Goal: Task Accomplishment & Management: Manage account settings

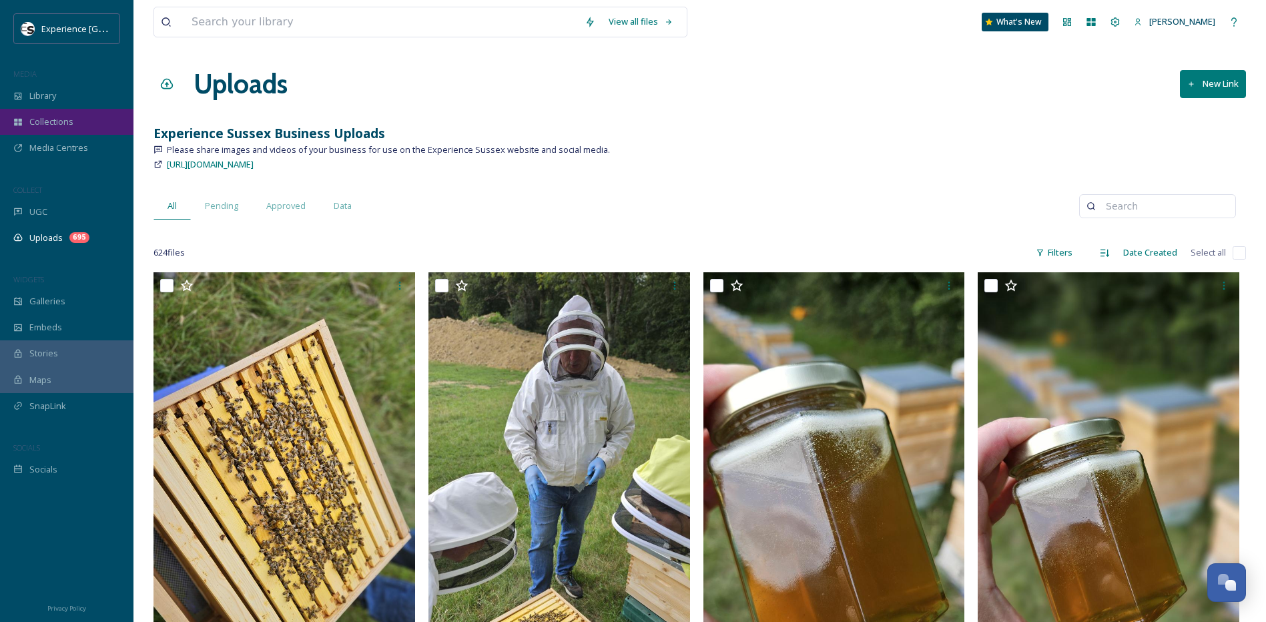
click at [76, 121] on div "Collections" at bounding box center [66, 122] width 133 height 26
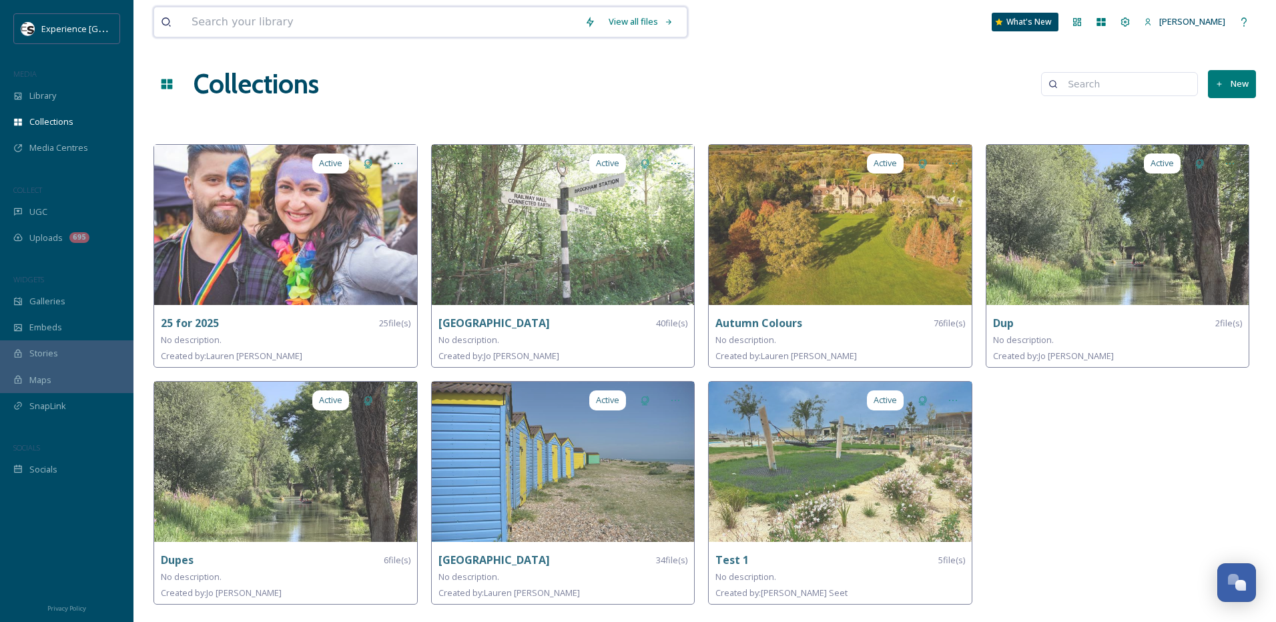
click at [322, 13] on input at bounding box center [381, 21] width 393 height 29
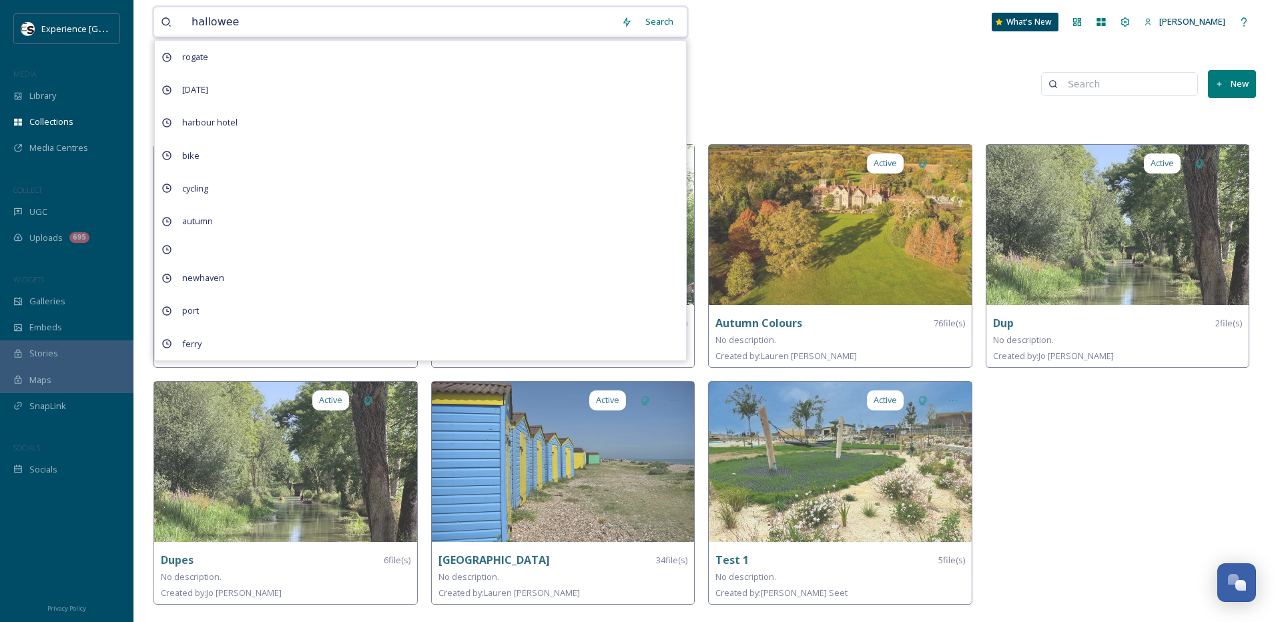
type input "[DATE]"
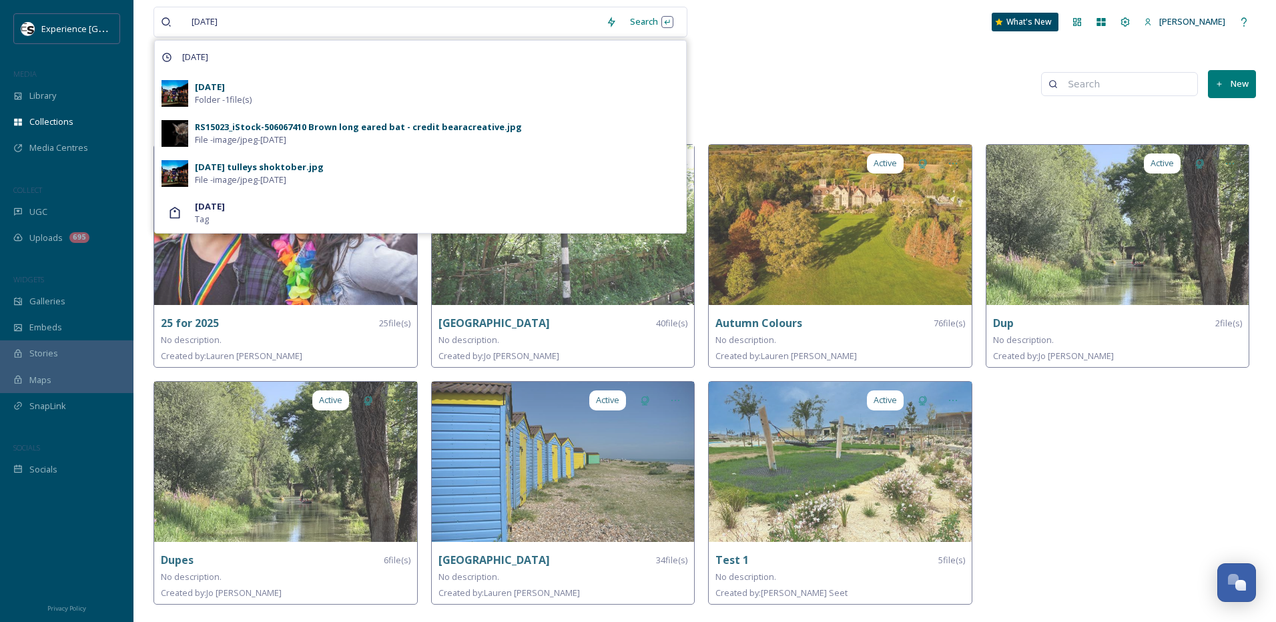
click at [399, 95] on div "Halloween Folder - 1 file(s)" at bounding box center [437, 93] width 484 height 25
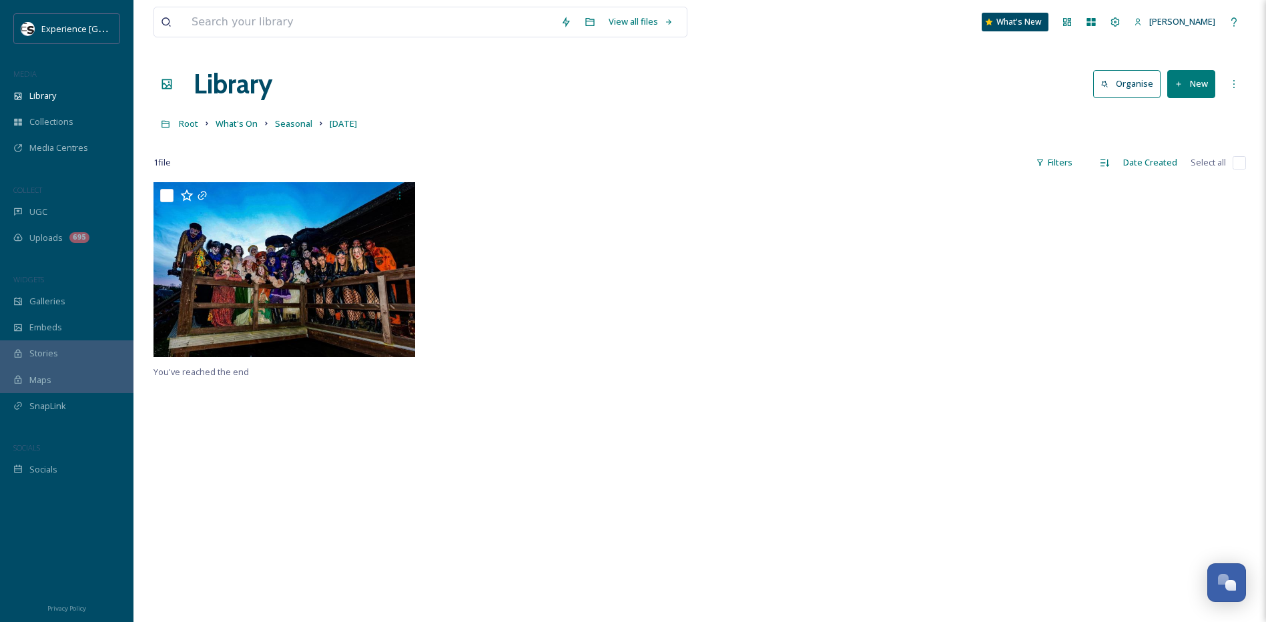
click at [1193, 91] on button "New" at bounding box center [1191, 83] width 48 height 27
click at [1170, 173] on span "Folder" at bounding box center [1175, 167] width 25 height 13
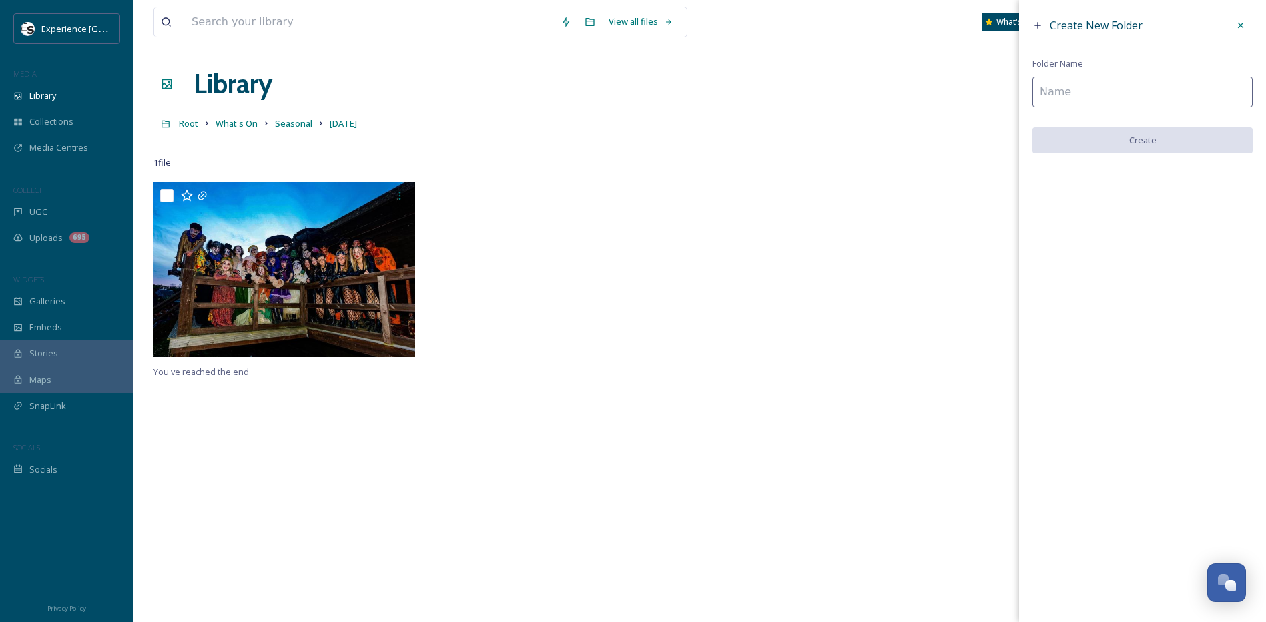
click at [1082, 99] on input at bounding box center [1142, 92] width 220 height 31
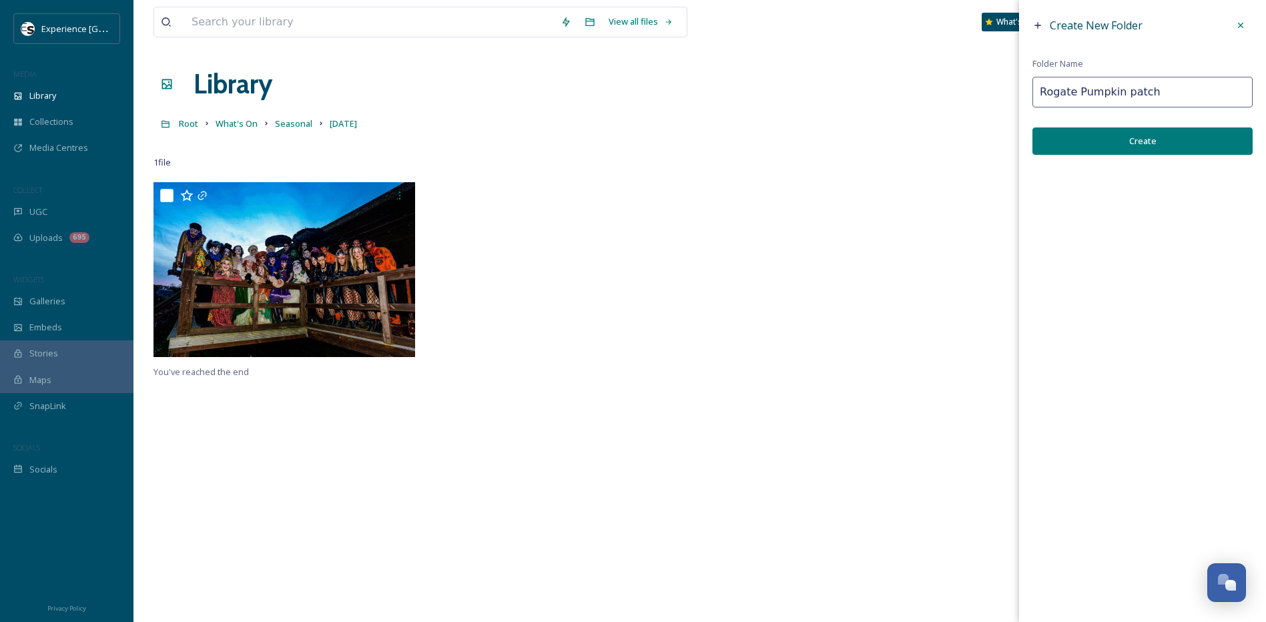
type input "Rogate Pumpkin patch"
click at [1075, 144] on button "Create" at bounding box center [1142, 140] width 220 height 27
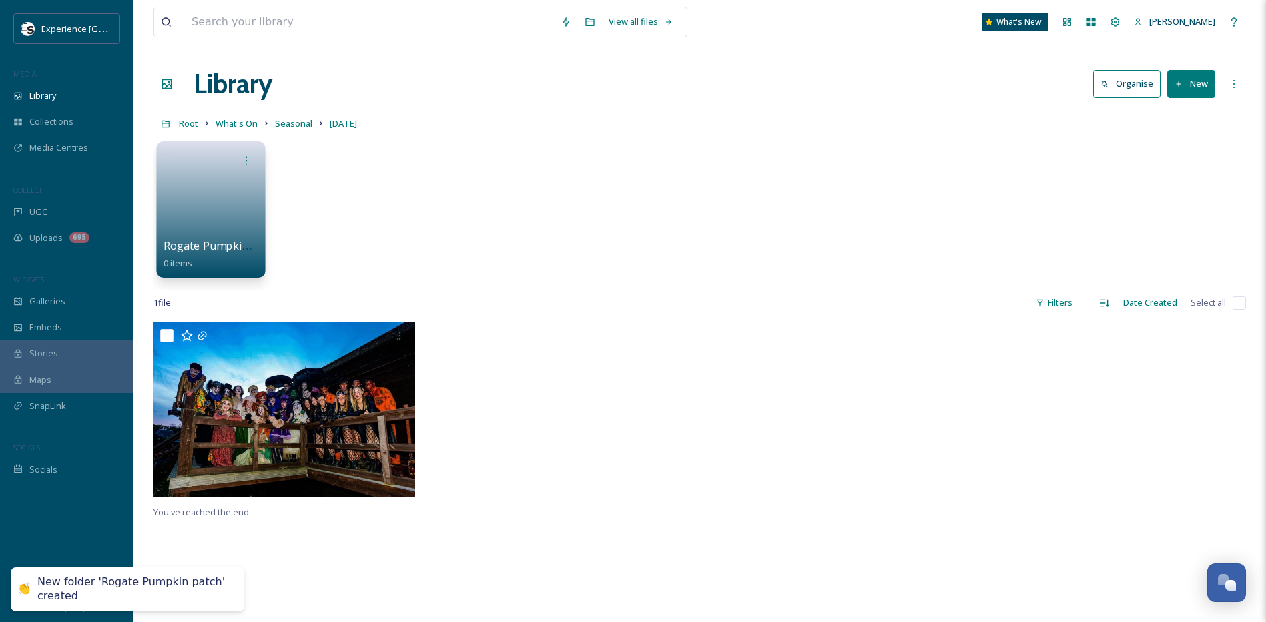
click at [197, 187] on link at bounding box center [210, 205] width 95 height 65
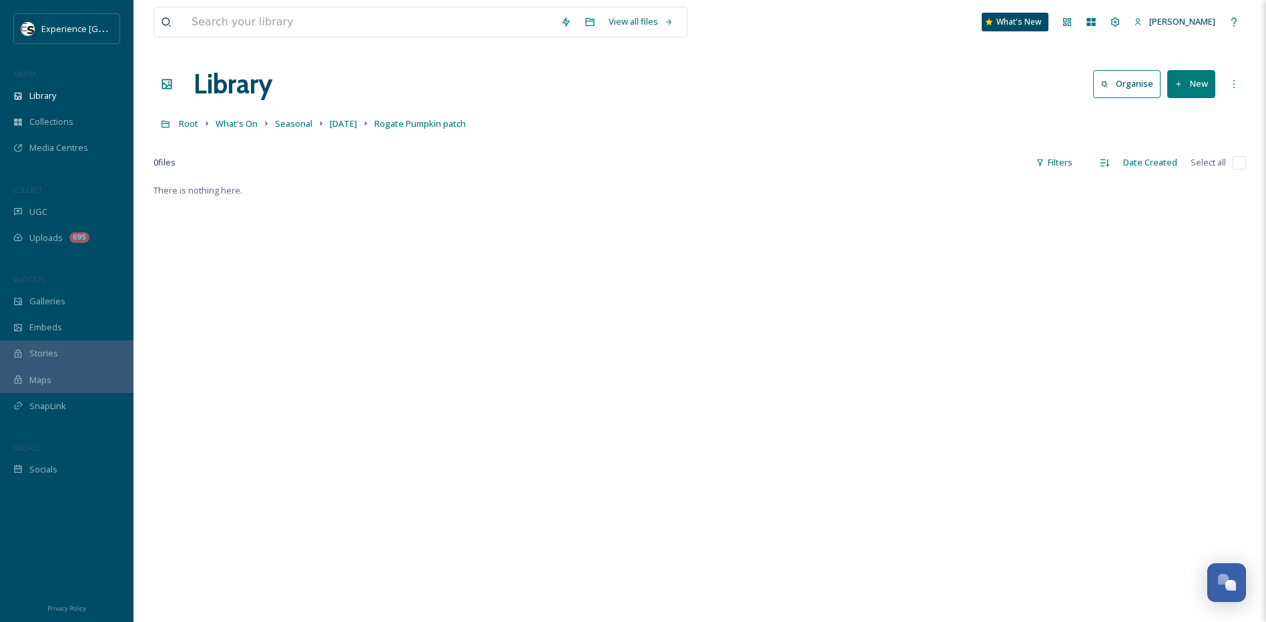
click at [1189, 85] on button "New" at bounding box center [1191, 83] width 48 height 27
click at [1178, 113] on span "File Upload" at bounding box center [1185, 115] width 44 height 13
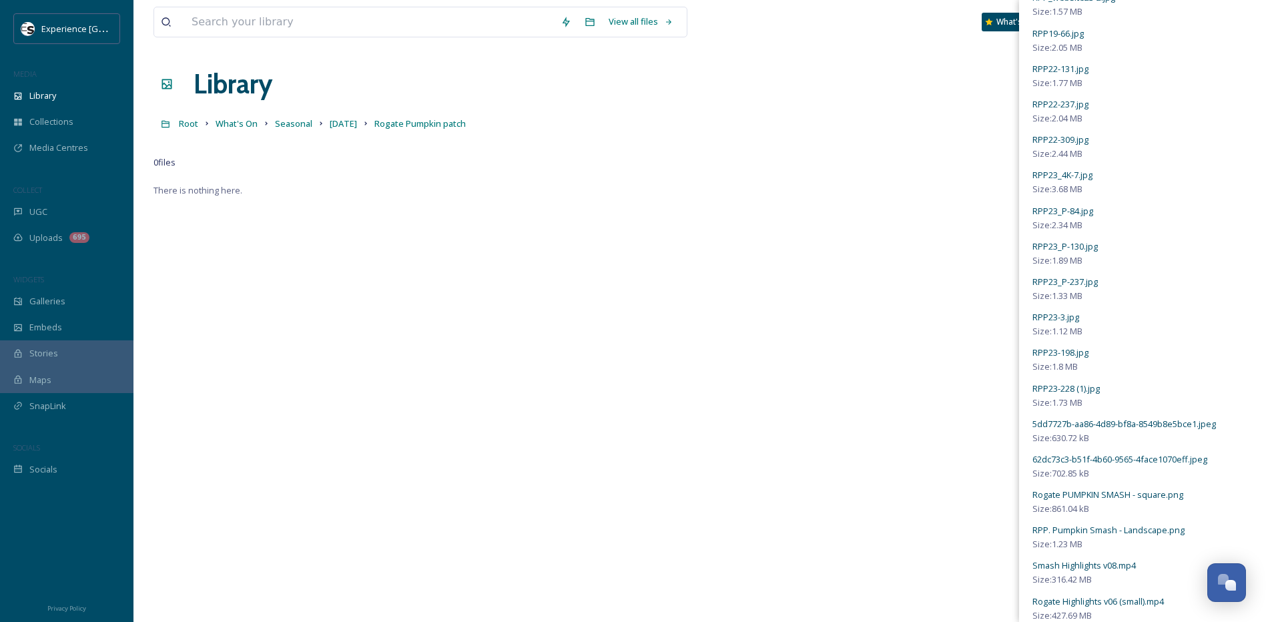
scroll to position [1087, 0]
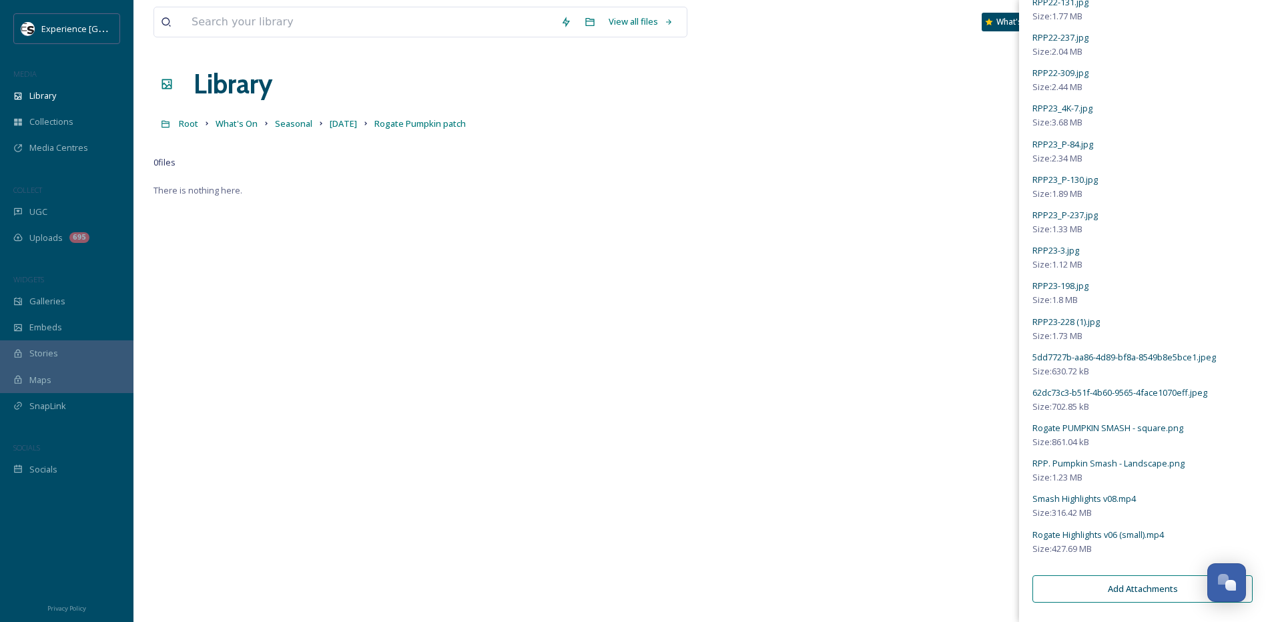
drag, startPoint x: 939, startPoint y: 454, endPoint x: 945, endPoint y: 459, distance: 8.0
click at [939, 454] on div "There is nothing here." at bounding box center [699, 493] width 1092 height 622
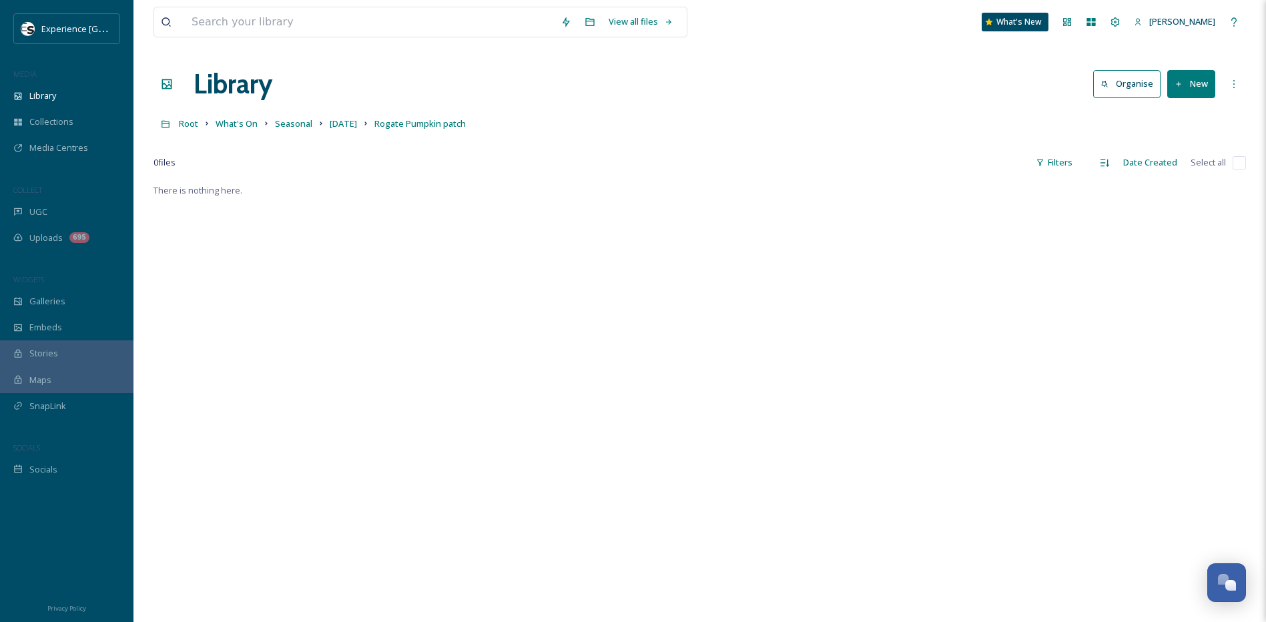
click at [1198, 93] on button "New" at bounding box center [1191, 83] width 48 height 27
click at [1192, 116] on span "File Upload" at bounding box center [1185, 115] width 44 height 13
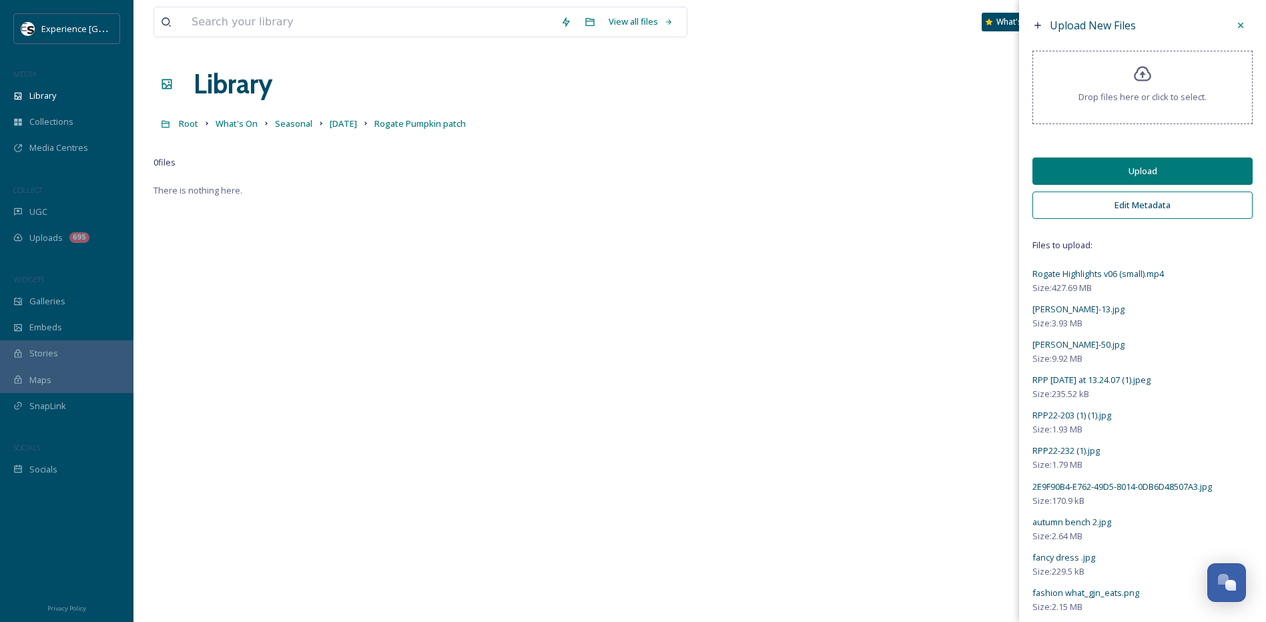
click at [1165, 208] on button "Edit Metadata" at bounding box center [1142, 204] width 220 height 27
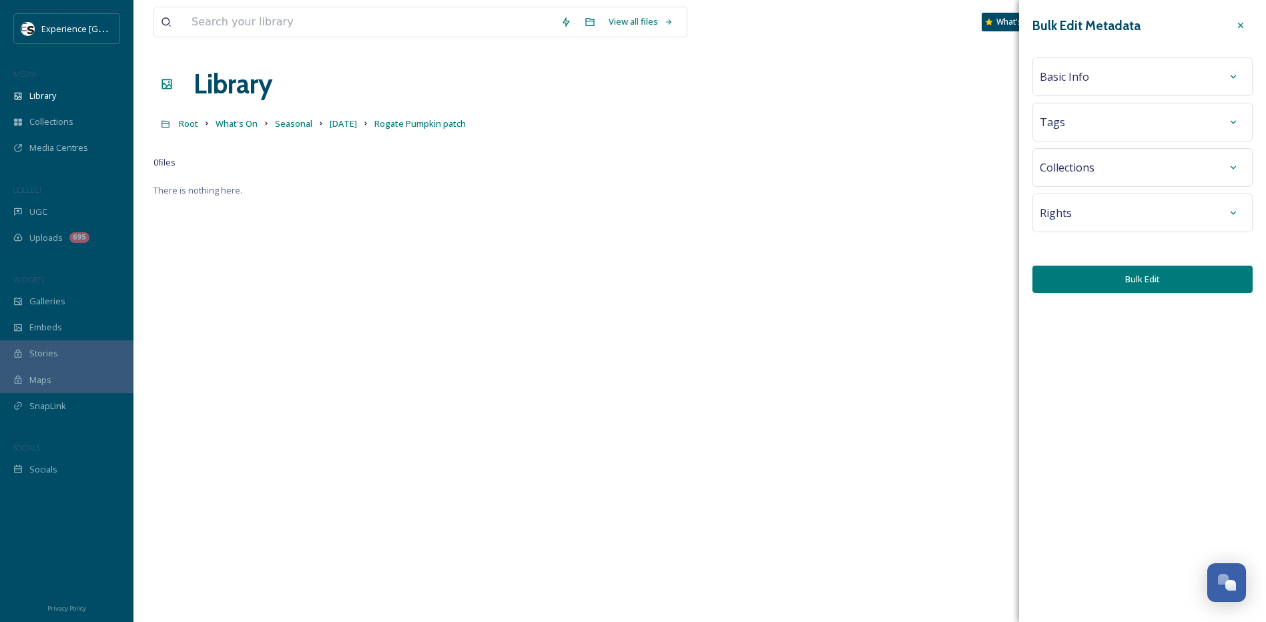
click at [1115, 81] on div "Basic Info" at bounding box center [1141, 77] width 205 height 24
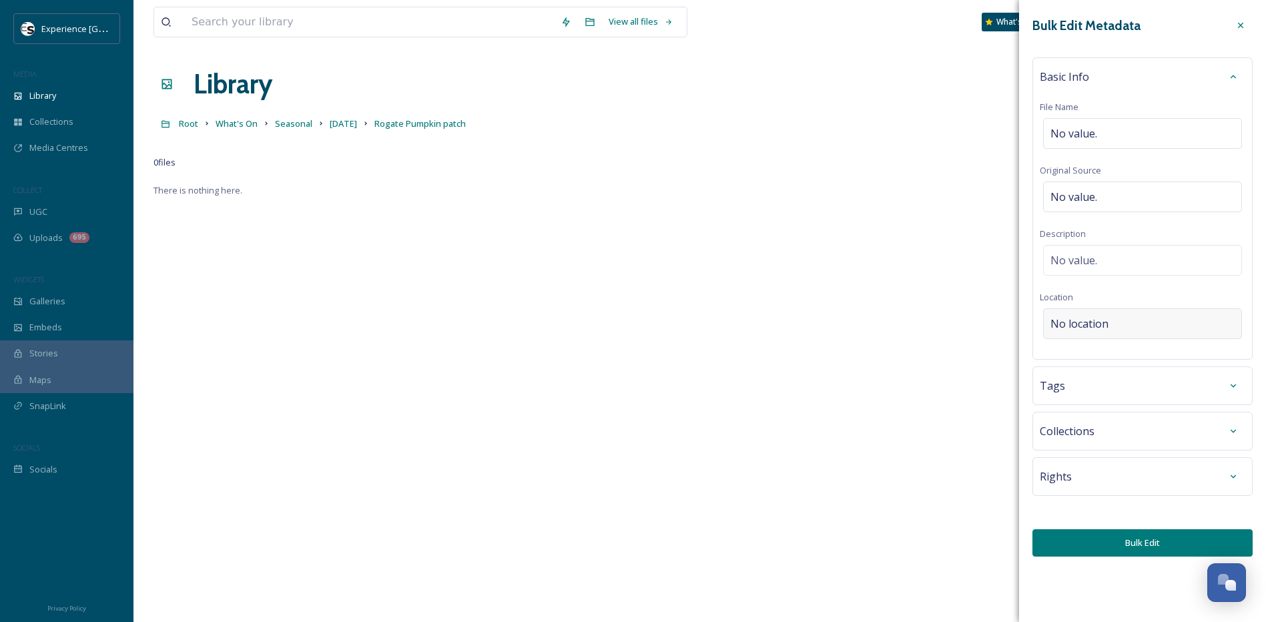
click at [1095, 322] on span "No location" at bounding box center [1079, 324] width 58 height 16
click at [1095, 322] on input at bounding box center [1141, 323] width 197 height 29
type input "Rogate Pumpkin Patch"
click at [1188, 323] on input "Rogate Pumpkin Patch" at bounding box center [1141, 323] width 197 height 29
click at [1169, 299] on div "Basic Info File Name No value. Original Source No value. Description No value. …" at bounding box center [1142, 208] width 220 height 302
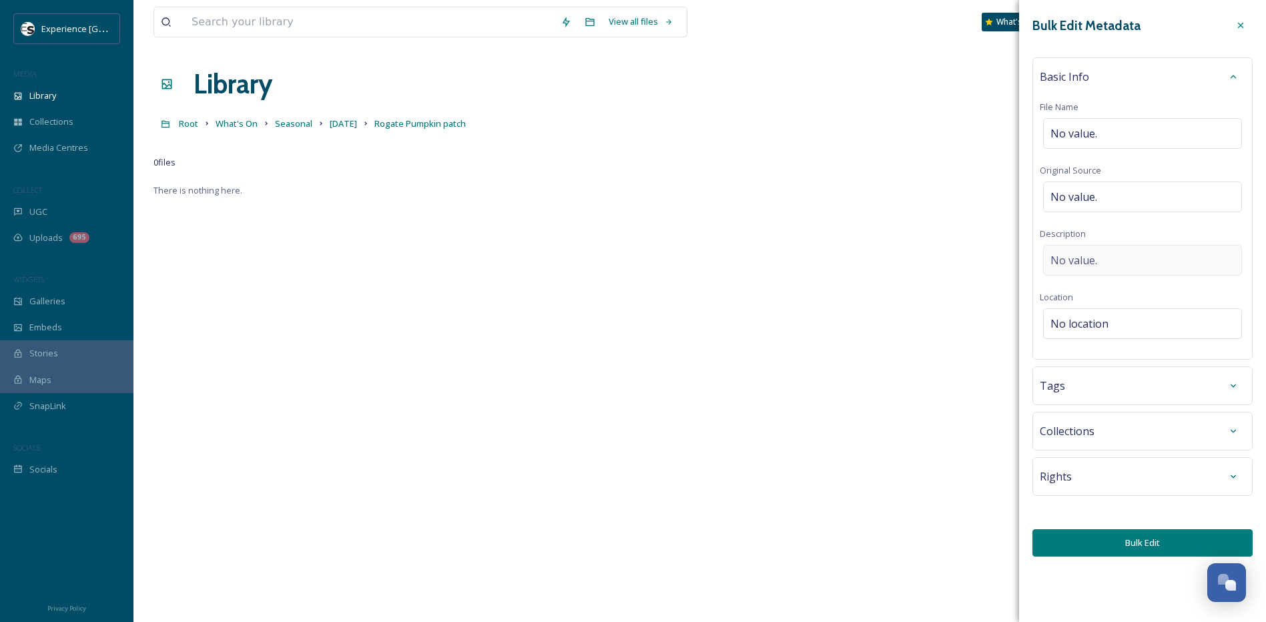
click at [1103, 255] on div "No value." at bounding box center [1142, 260] width 199 height 31
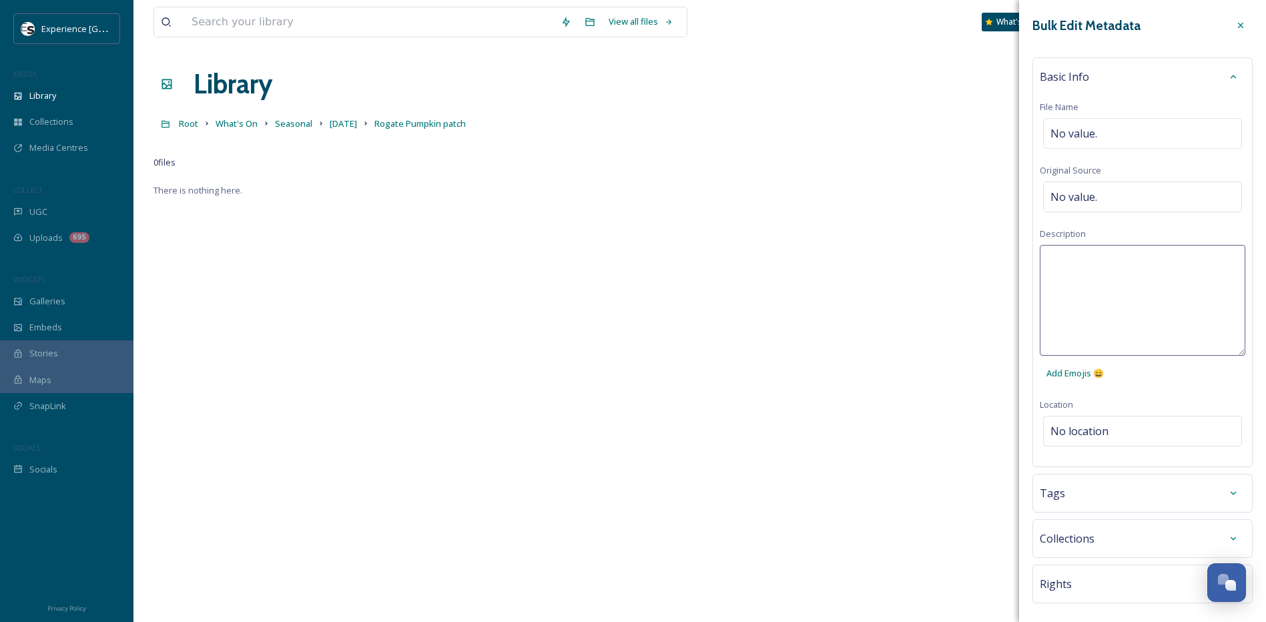
click at [1100, 259] on textarea at bounding box center [1141, 300] width 205 height 111
type textarea "Rogate Pumpkin Patch"
click at [1089, 191] on span "No value." at bounding box center [1073, 197] width 47 height 16
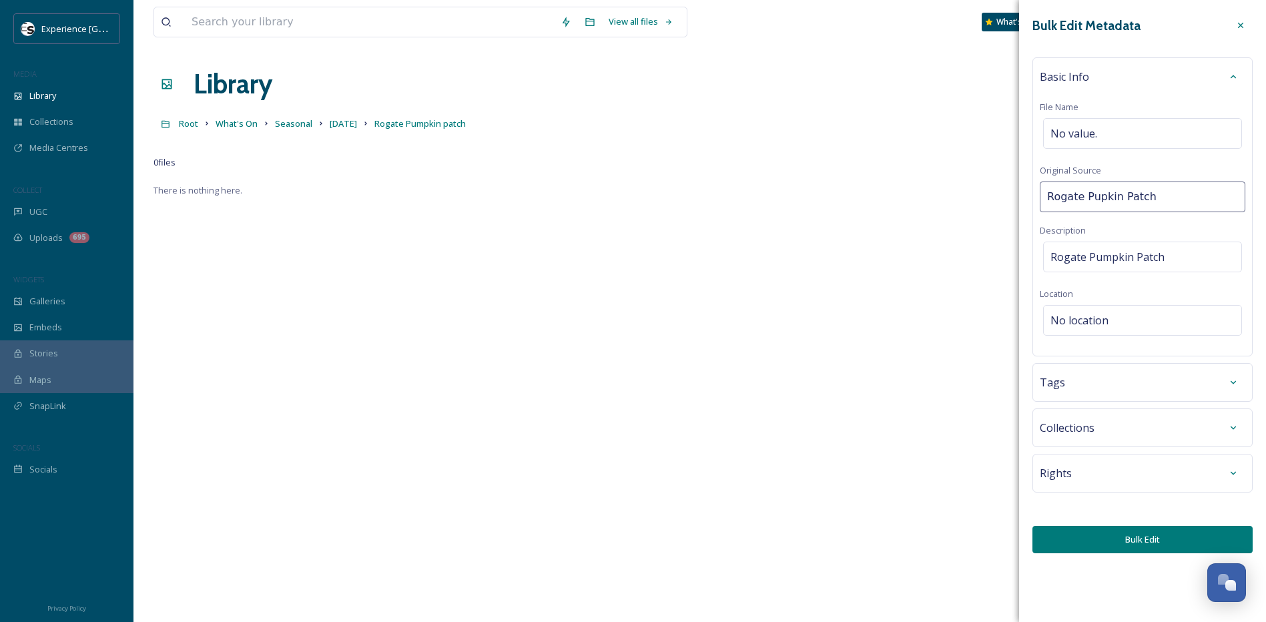
click at [1093, 195] on input "Rogate Pupkin Patch" at bounding box center [1141, 196] width 205 height 31
type input "Rogate Pumpkin Patch"
click at [1123, 382] on div "Tags" at bounding box center [1141, 382] width 205 height 24
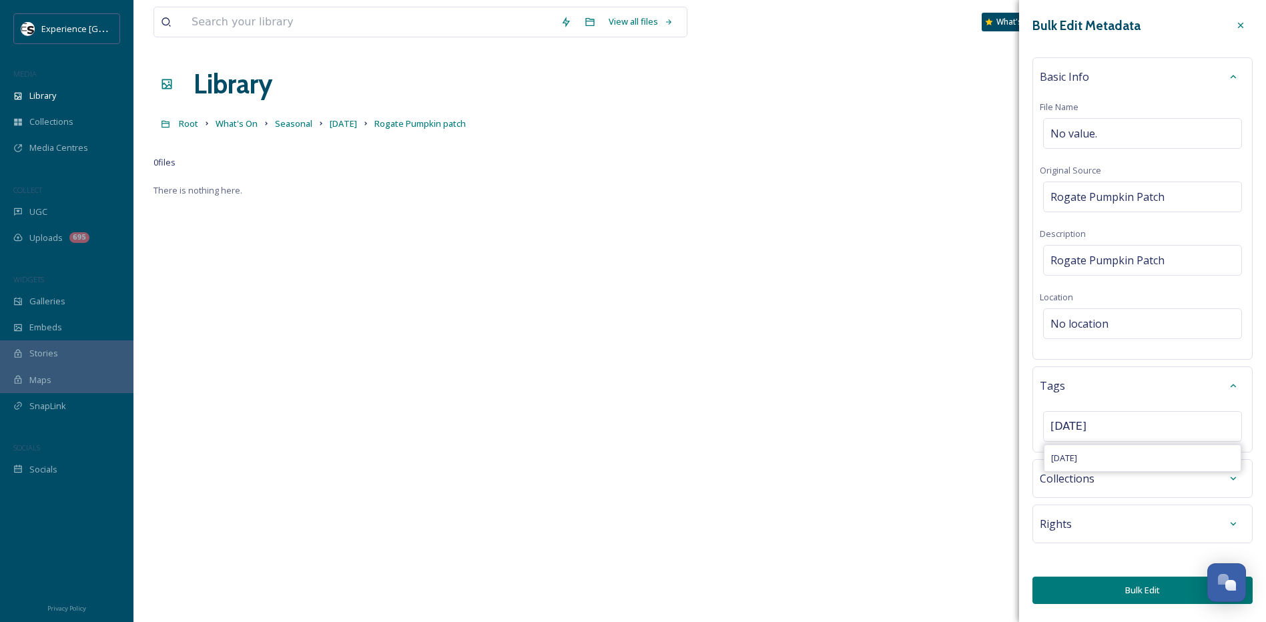
type input "[DATE]"
click at [1103, 460] on div "Halloween" at bounding box center [1142, 458] width 196 height 26
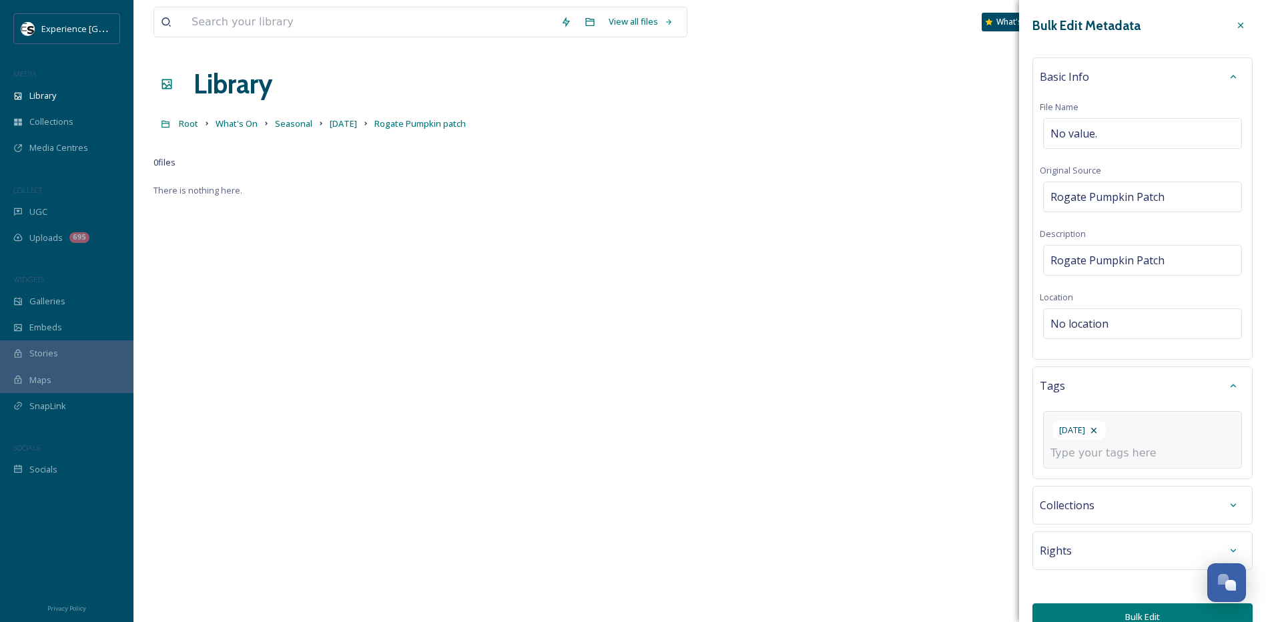
scroll to position [22, 0]
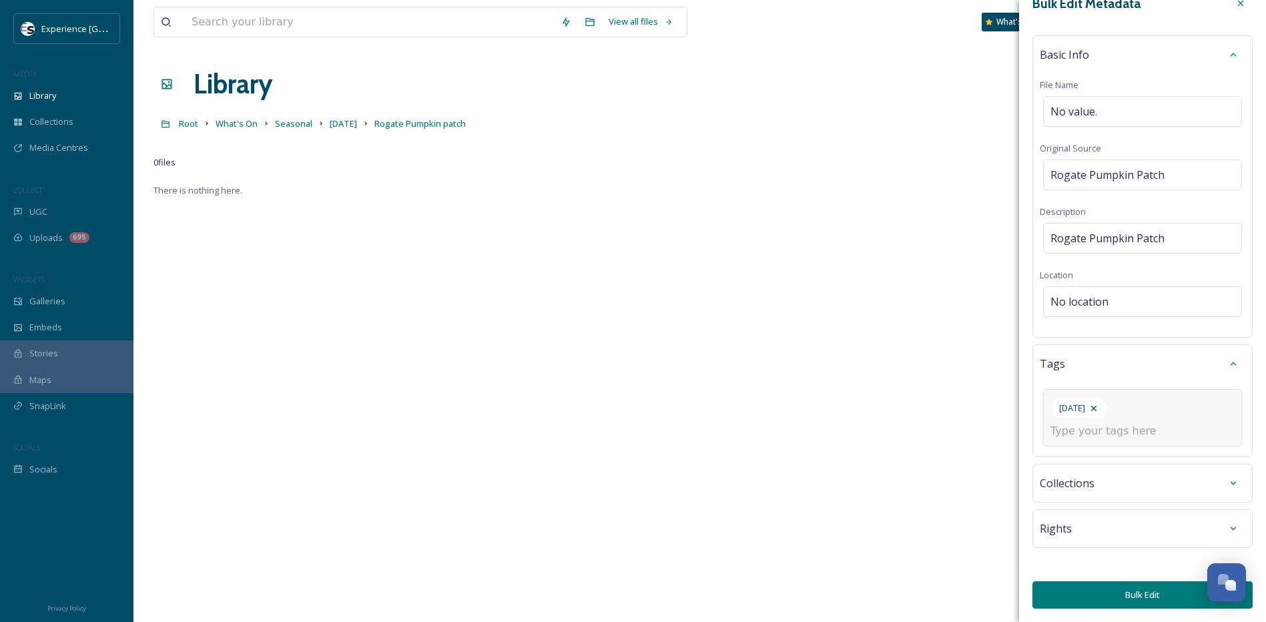
click at [1143, 435] on input at bounding box center [1116, 431] width 133 height 16
type input "rogate pumpkin patch"
click at [1188, 426] on div "Halloween rogate pumpkin patch Create " rogate pumpkin patch "" at bounding box center [1142, 417] width 199 height 57
click at [1168, 459] on span "Create " rogate pumpkin patch "" at bounding box center [1113, 462] width 124 height 13
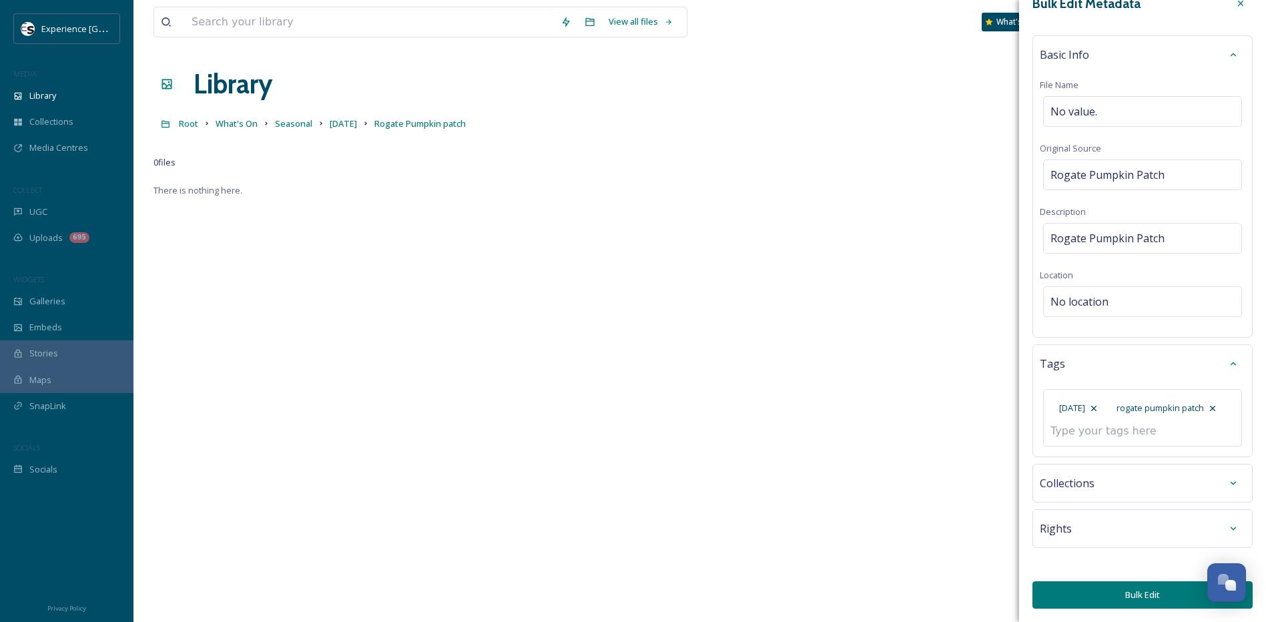
click at [1105, 589] on button "Bulk Edit" at bounding box center [1142, 594] width 220 height 27
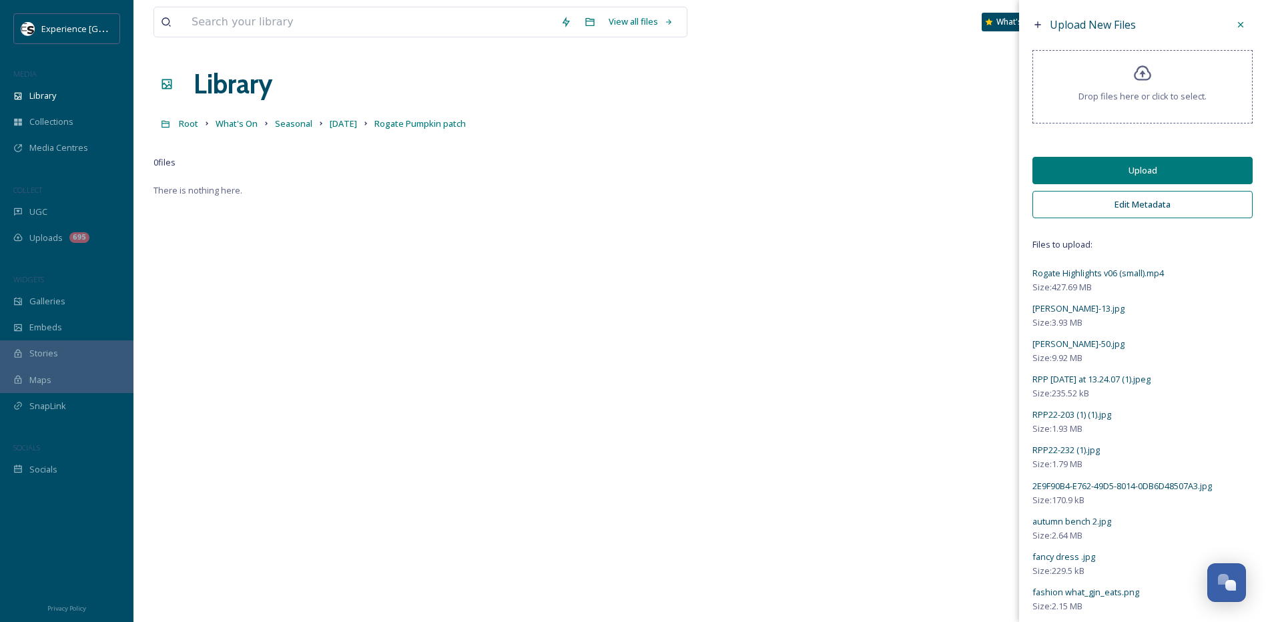
scroll to position [0, 0]
click at [1147, 169] on button "Upload" at bounding box center [1142, 170] width 220 height 27
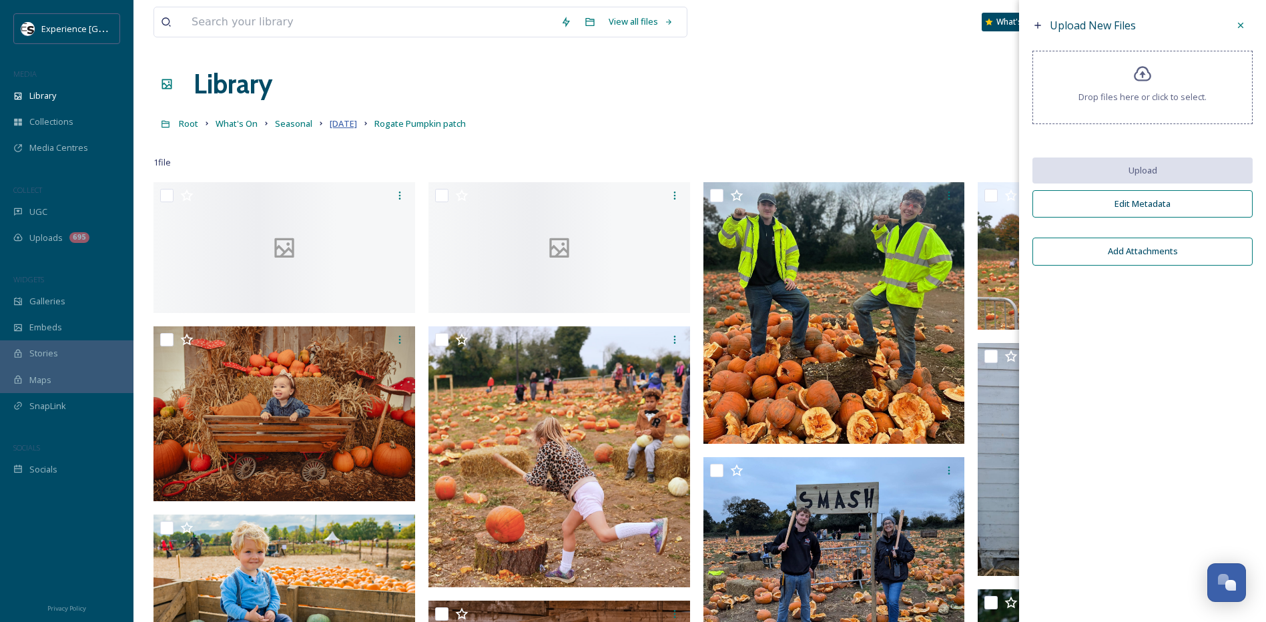
click at [345, 123] on span "Halloween" at bounding box center [343, 123] width 27 height 12
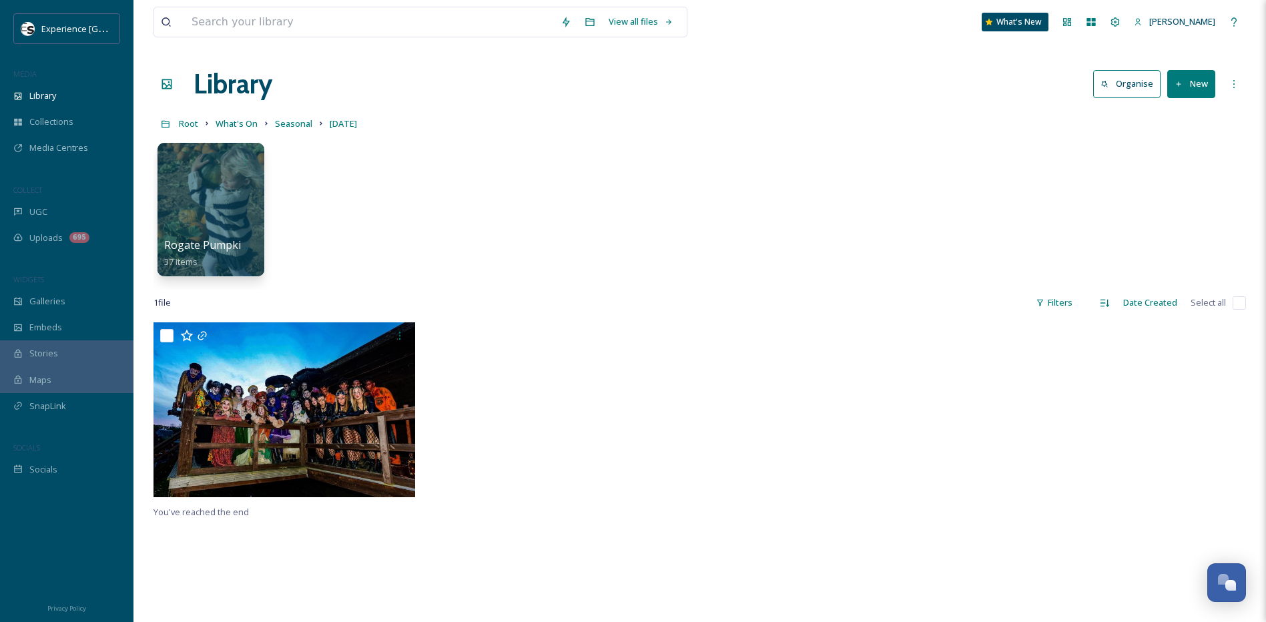
click at [1174, 89] on button "New" at bounding box center [1191, 83] width 48 height 27
click at [1172, 164] on span "Folder" at bounding box center [1175, 167] width 25 height 13
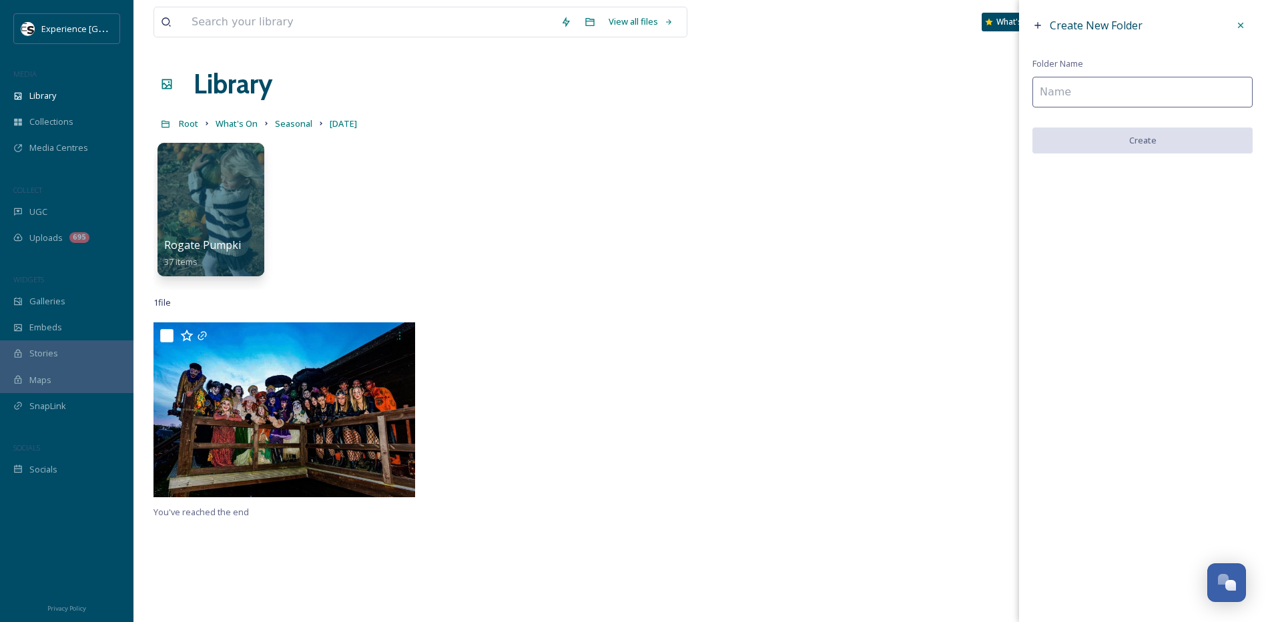
click at [1137, 97] on input at bounding box center [1142, 92] width 220 height 31
type input "Tulleys"
click at [1139, 132] on button "Create" at bounding box center [1142, 140] width 220 height 27
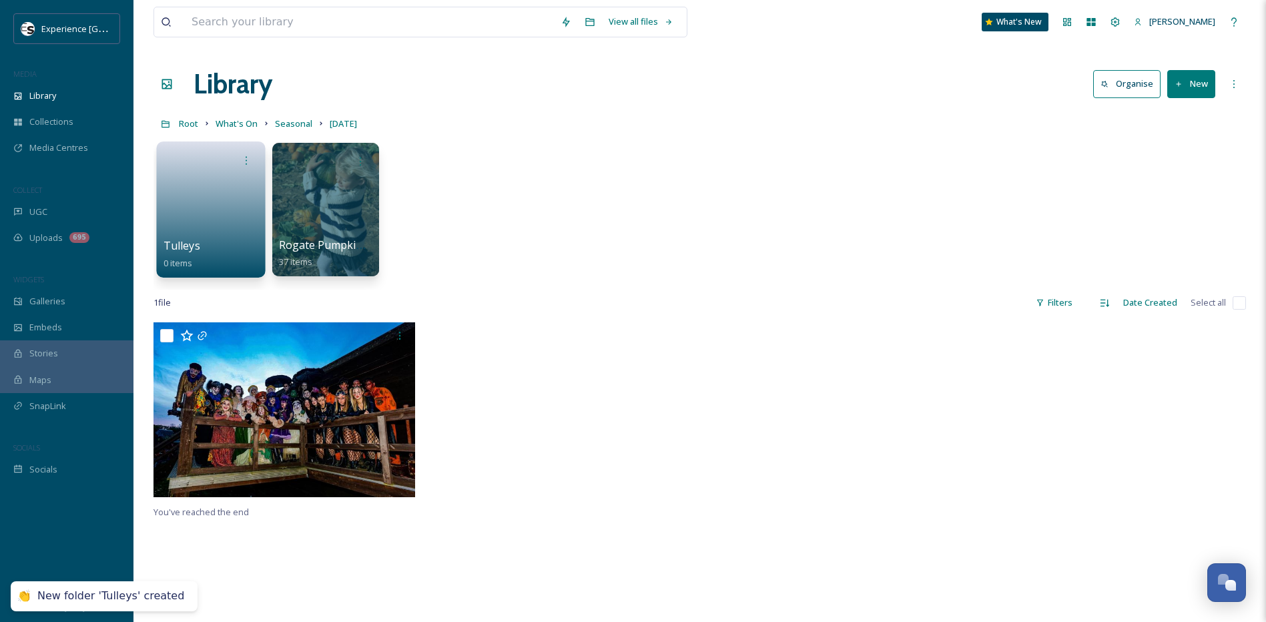
click at [212, 203] on link at bounding box center [210, 205] width 95 height 65
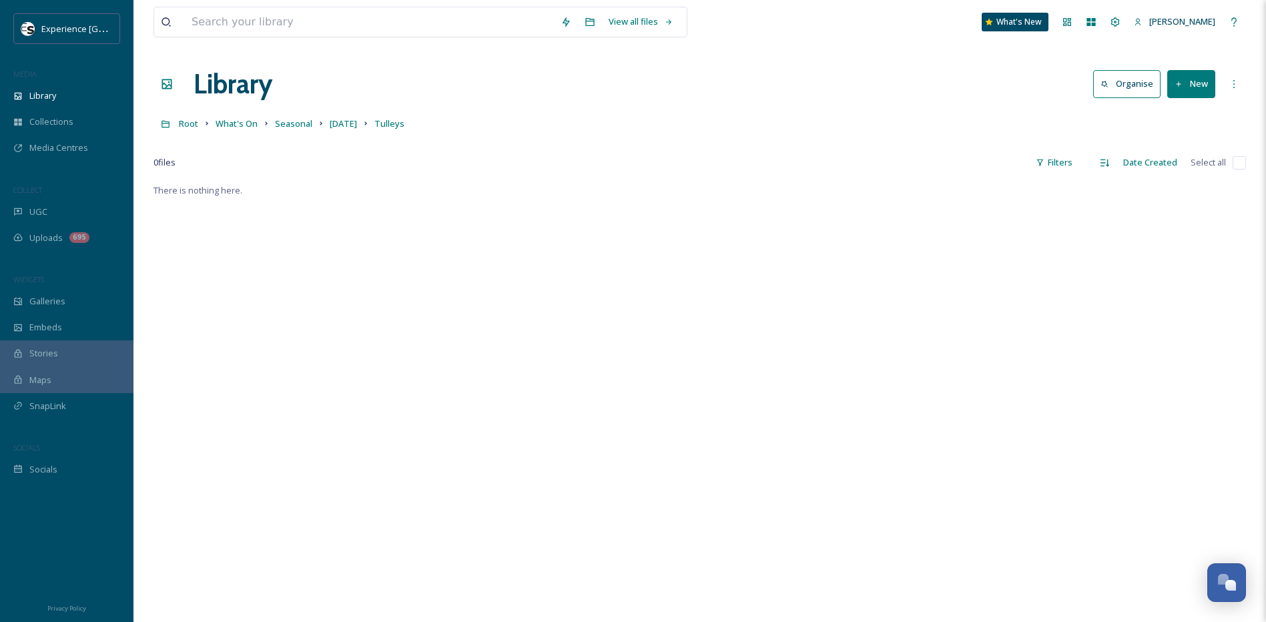
click at [1178, 88] on icon at bounding box center [1178, 84] width 9 height 9
click at [1166, 163] on span "Folder" at bounding box center [1175, 167] width 25 height 13
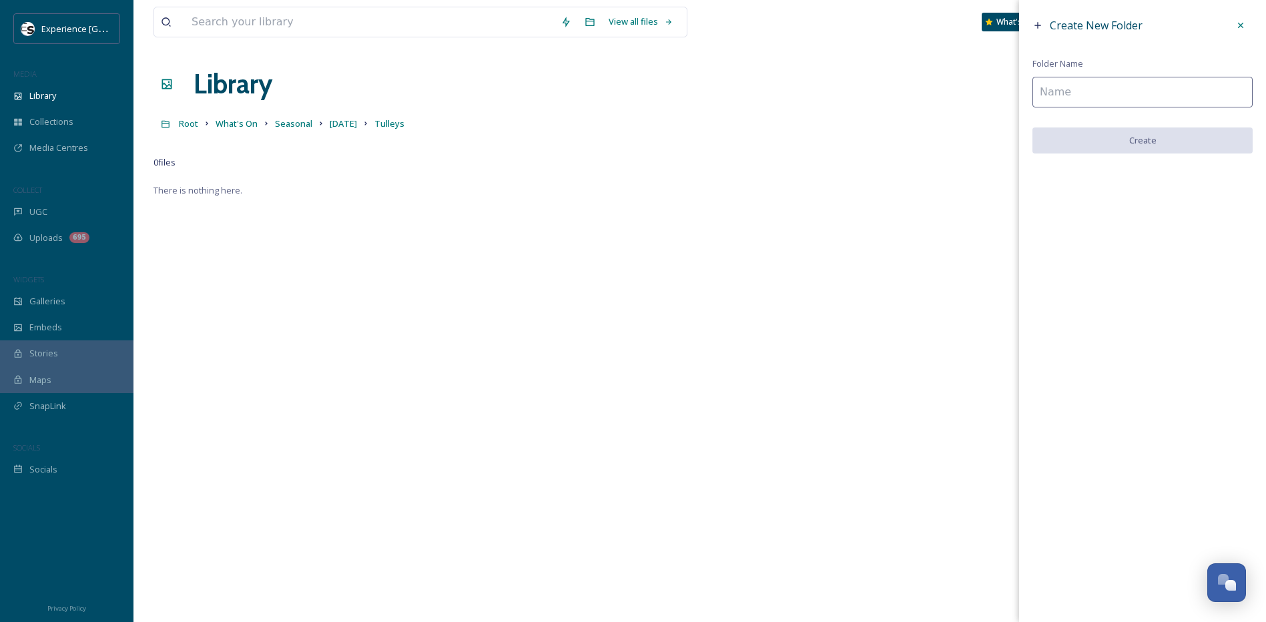
click at [1085, 92] on input at bounding box center [1142, 92] width 220 height 31
type input "Shocktober"
click at [1075, 141] on button "Create" at bounding box center [1142, 140] width 220 height 27
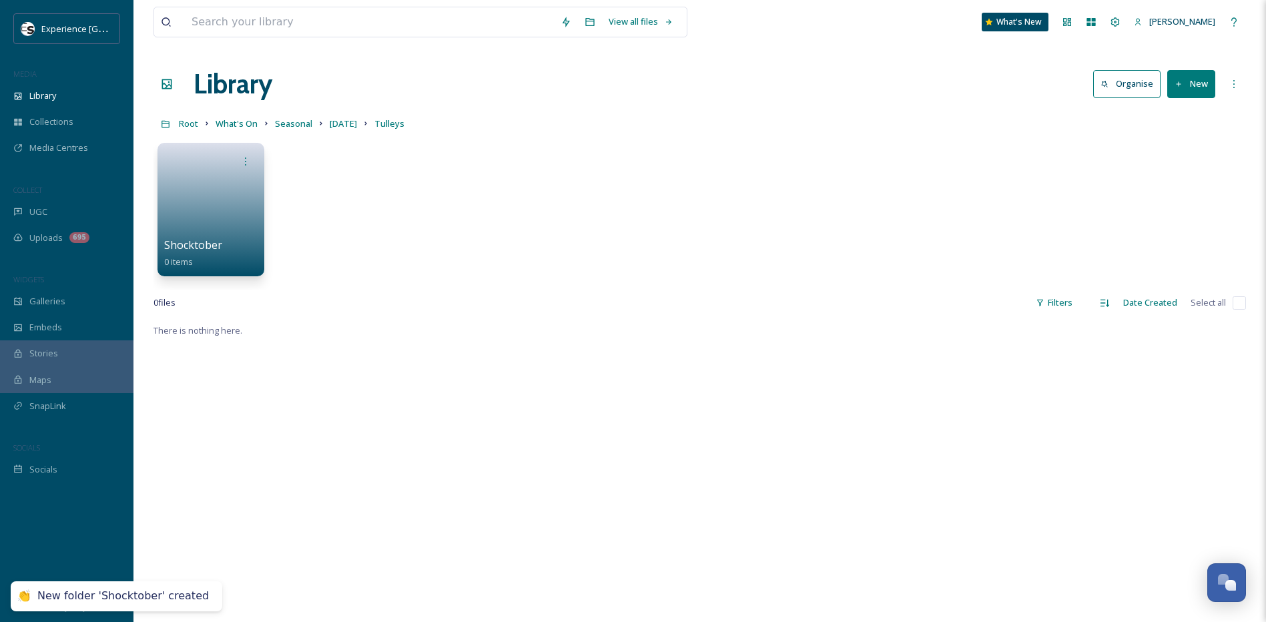
click at [1178, 89] on button "New" at bounding box center [1191, 83] width 48 height 27
click at [1169, 167] on span "Folder" at bounding box center [1175, 167] width 25 height 13
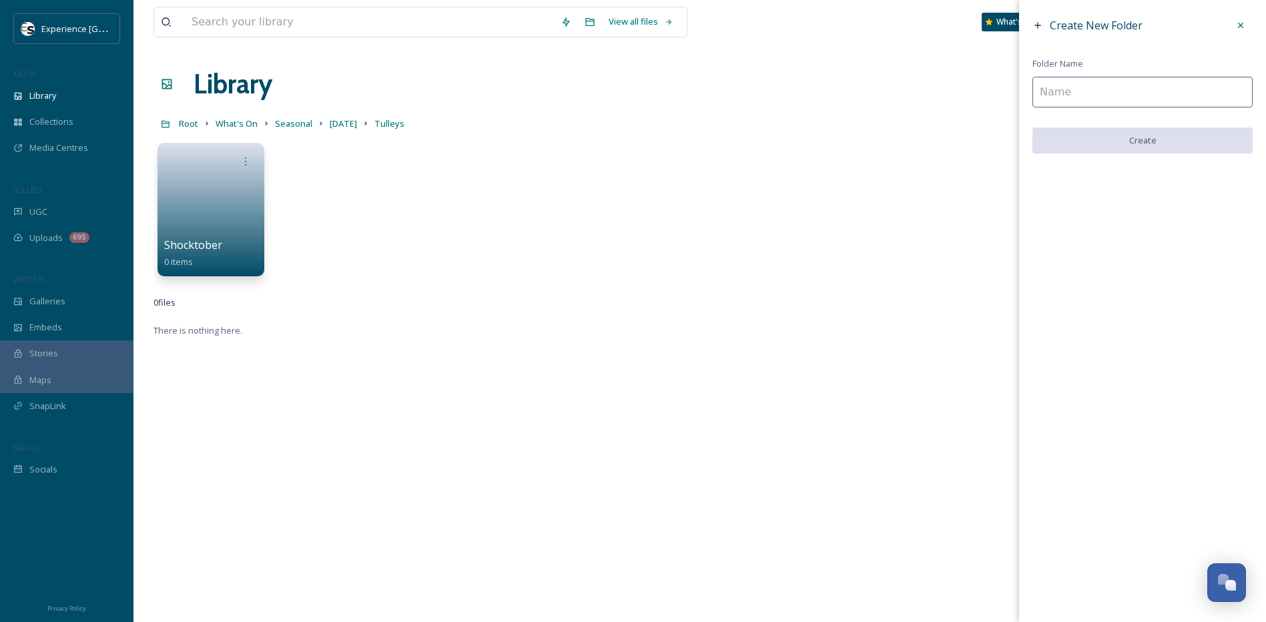
click at [1119, 101] on input at bounding box center [1142, 92] width 220 height 31
type input "Pumpkins"
click at [1131, 144] on button "Create" at bounding box center [1142, 140] width 220 height 27
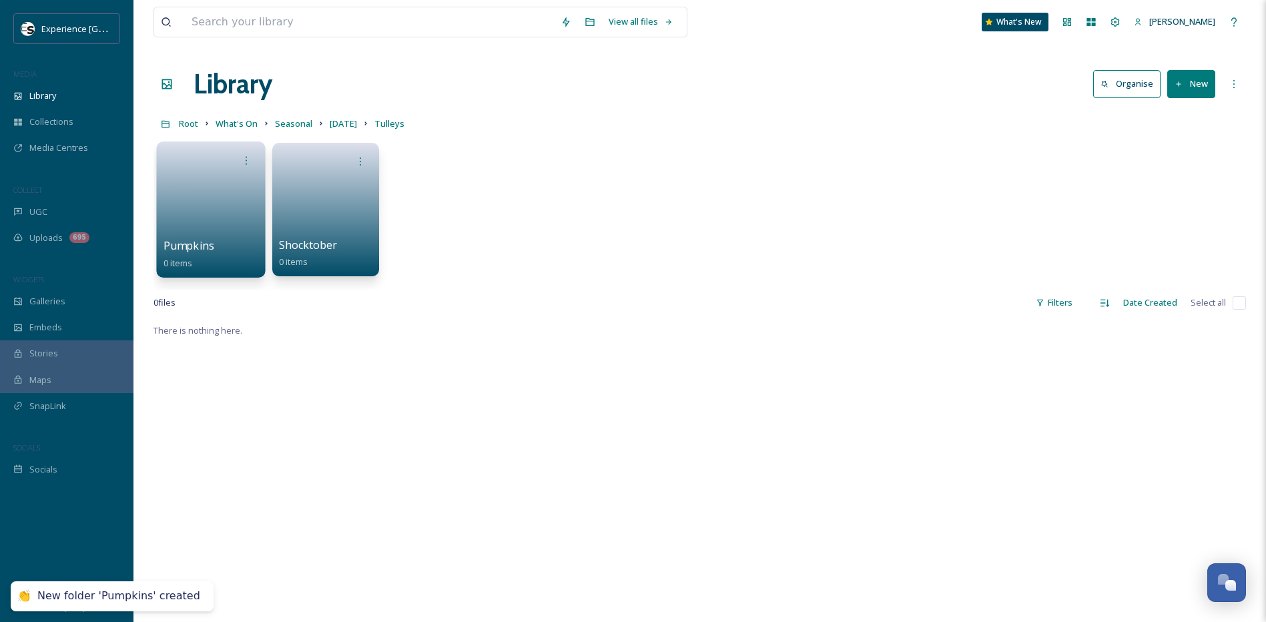
click at [205, 203] on link at bounding box center [210, 205] width 95 height 65
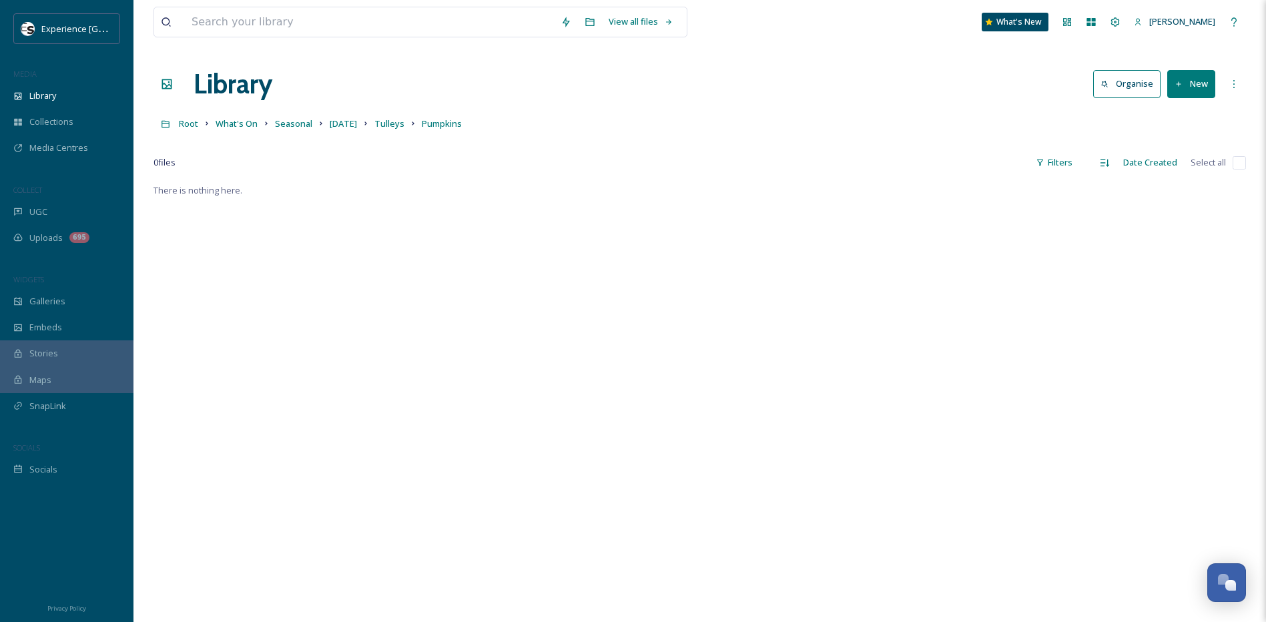
click at [1178, 80] on icon at bounding box center [1178, 84] width 9 height 9
click at [1178, 119] on span "File Upload" at bounding box center [1185, 115] width 44 height 13
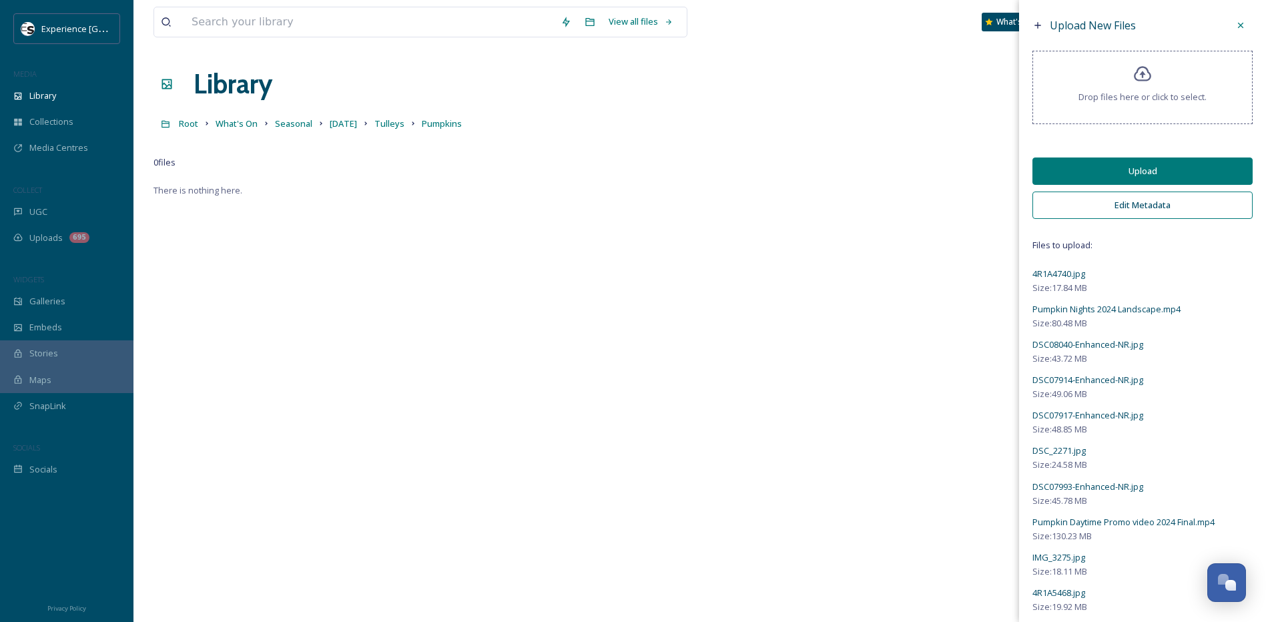
click at [1122, 205] on button "Edit Metadata" at bounding box center [1142, 204] width 220 height 27
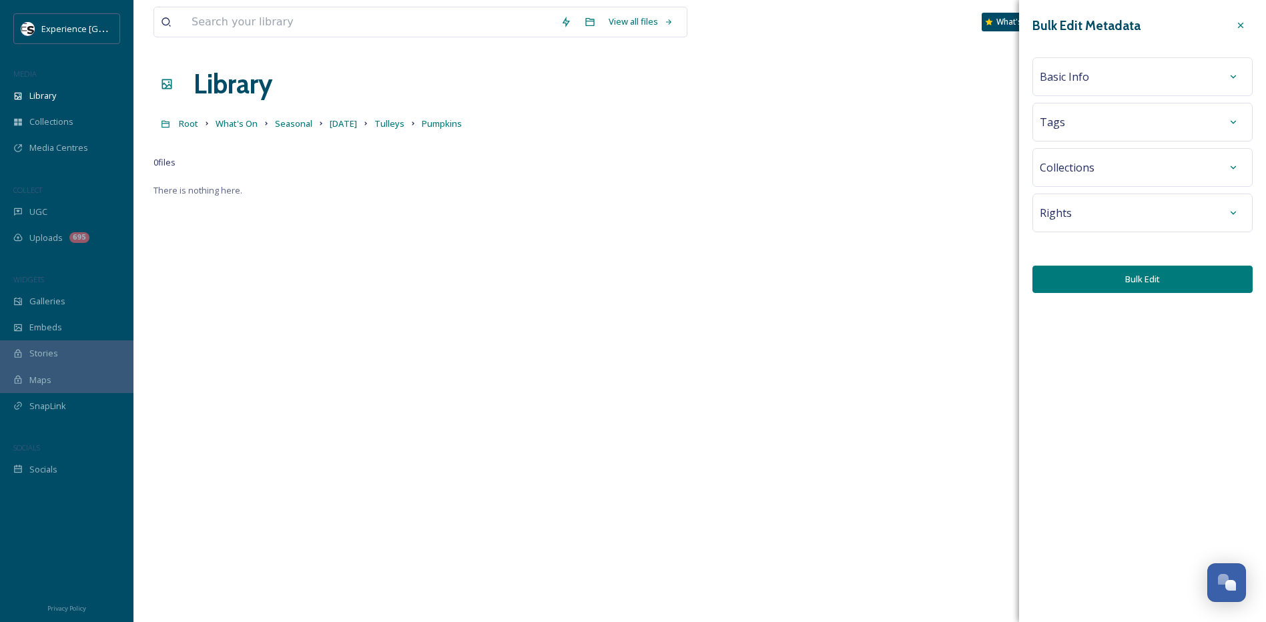
click at [1096, 79] on div "Basic Info" at bounding box center [1141, 77] width 205 height 24
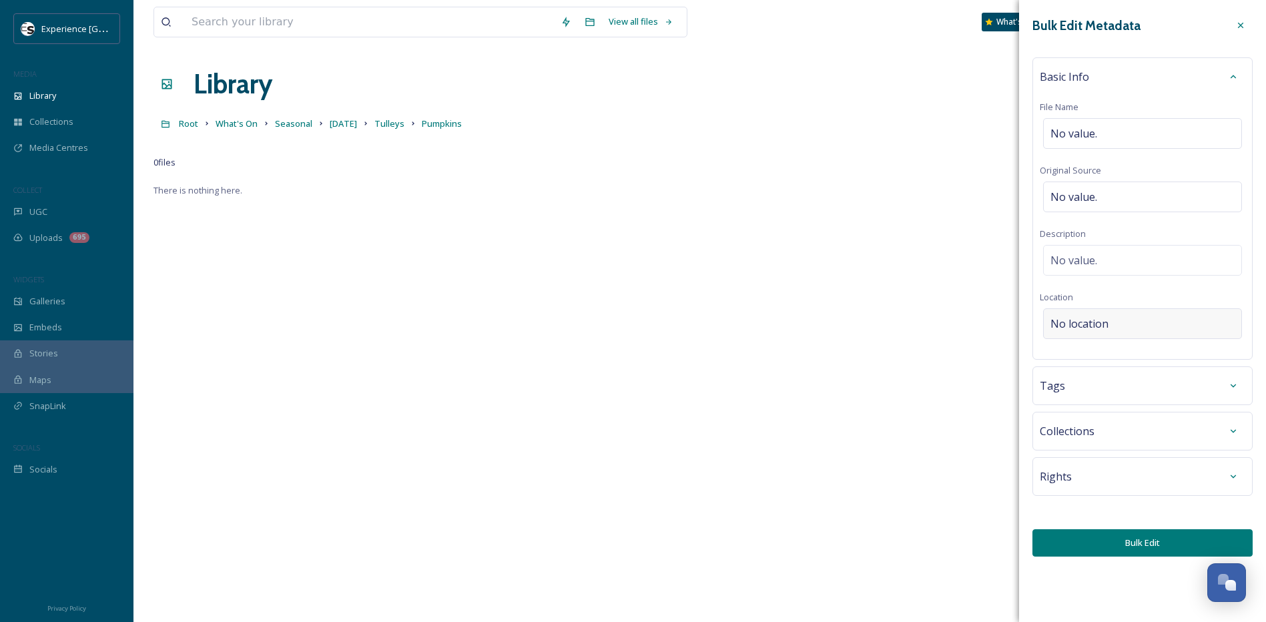
click at [1101, 322] on span "No location" at bounding box center [1079, 324] width 58 height 16
click at [1103, 322] on input at bounding box center [1141, 323] width 197 height 29
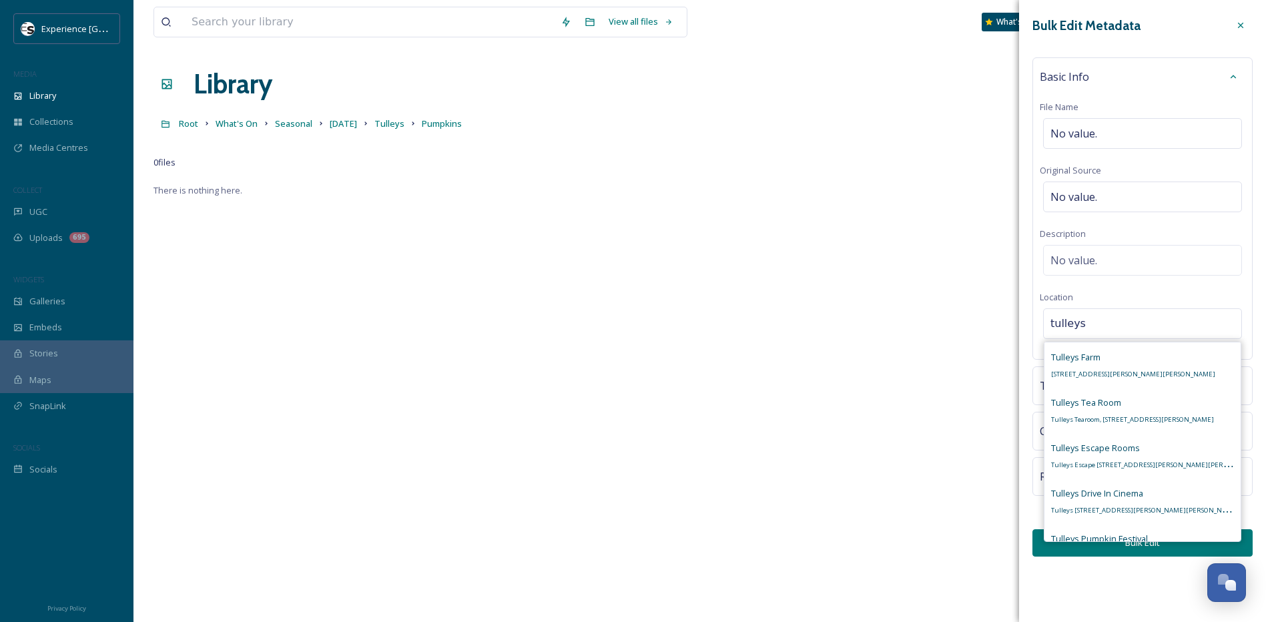
type input "tulleys"
click at [1079, 362] on span "Tulleys Farm" at bounding box center [1075, 357] width 49 height 12
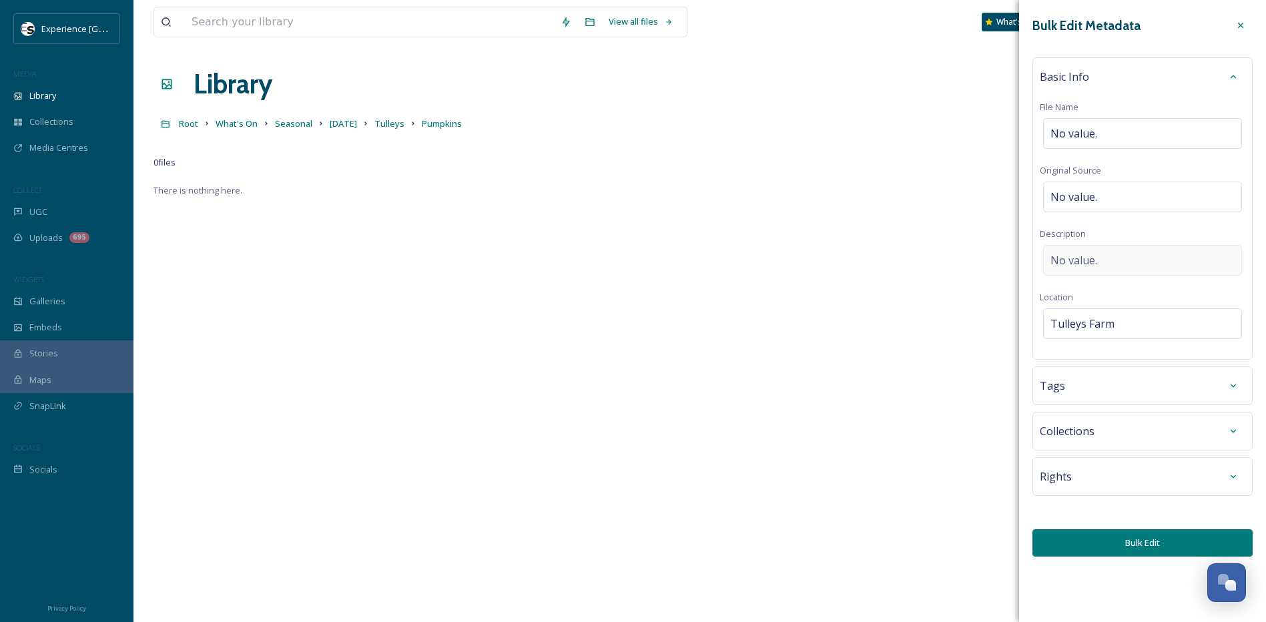
click at [1088, 256] on span "No value." at bounding box center [1073, 260] width 47 height 16
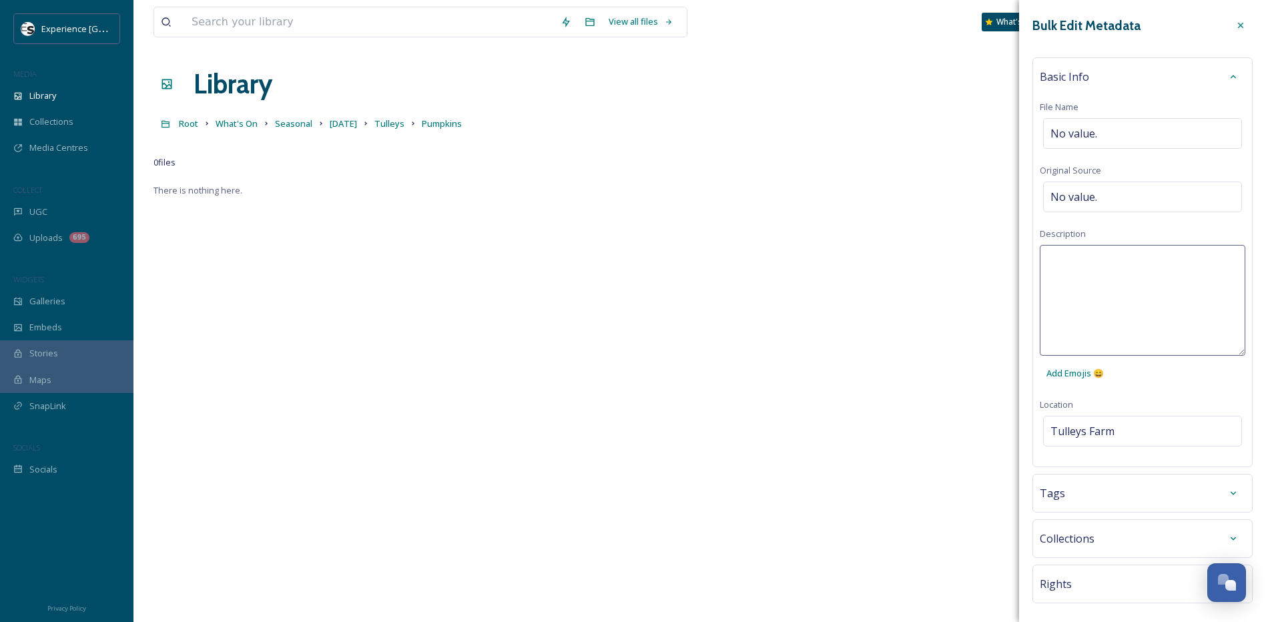
click at [1088, 260] on textarea at bounding box center [1141, 300] width 205 height 111
type textarea "Pumpkins at Tulleys"
click at [1120, 194] on div "No value." at bounding box center [1142, 196] width 199 height 31
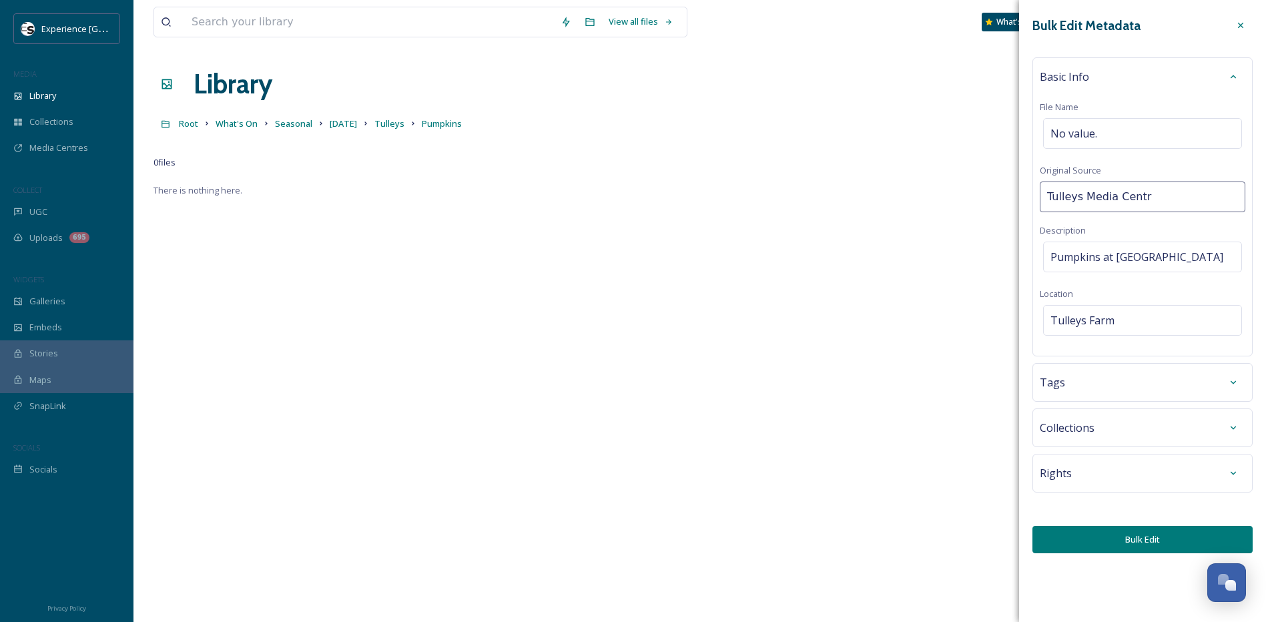
type input "Tulleys Media Centre"
click at [1123, 543] on button "Bulk Edit" at bounding box center [1142, 539] width 220 height 27
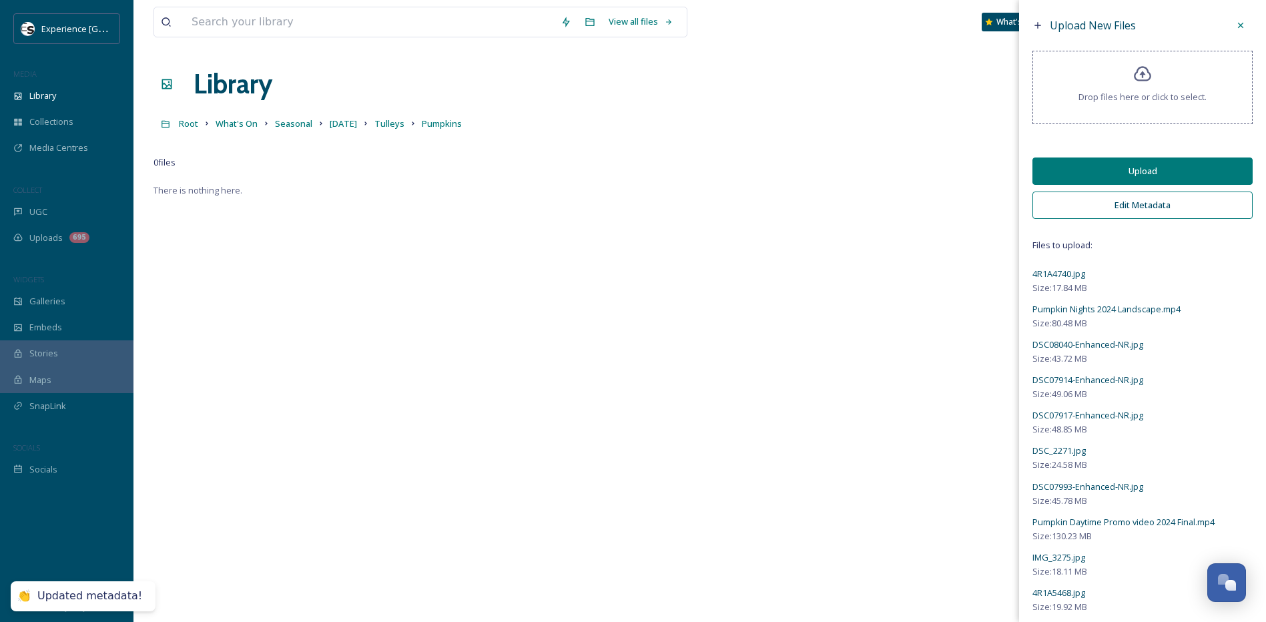
click at [1137, 171] on button "Upload" at bounding box center [1142, 170] width 220 height 27
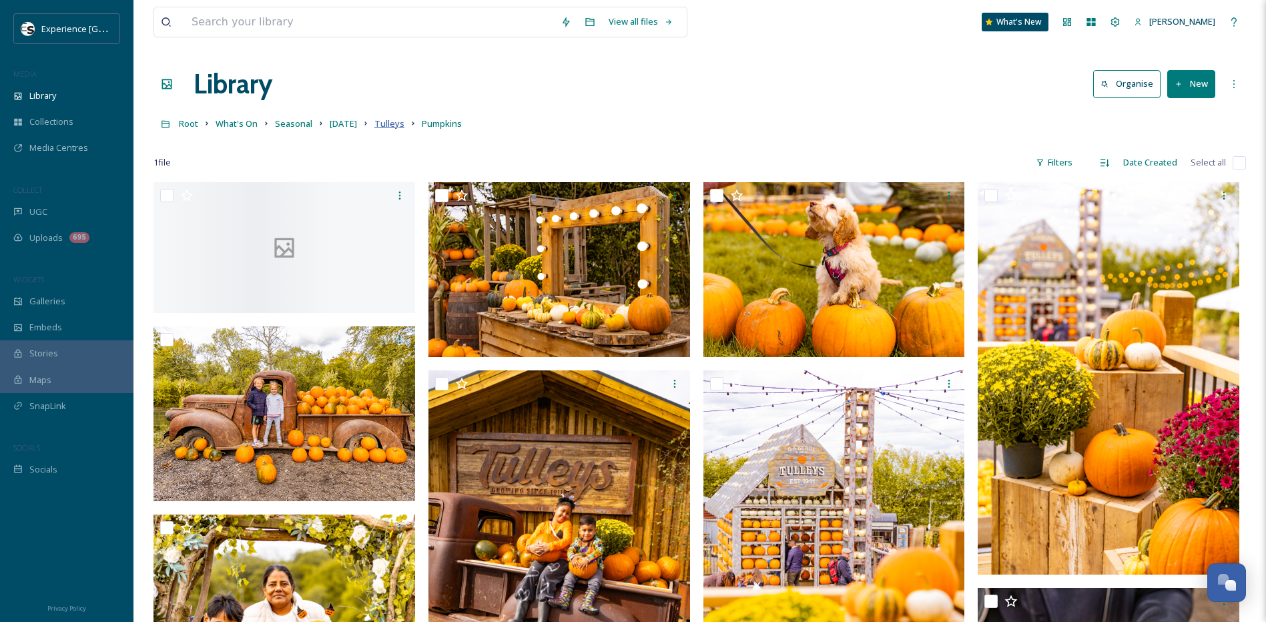
click at [398, 122] on span "Tulleys" at bounding box center [389, 123] width 30 height 12
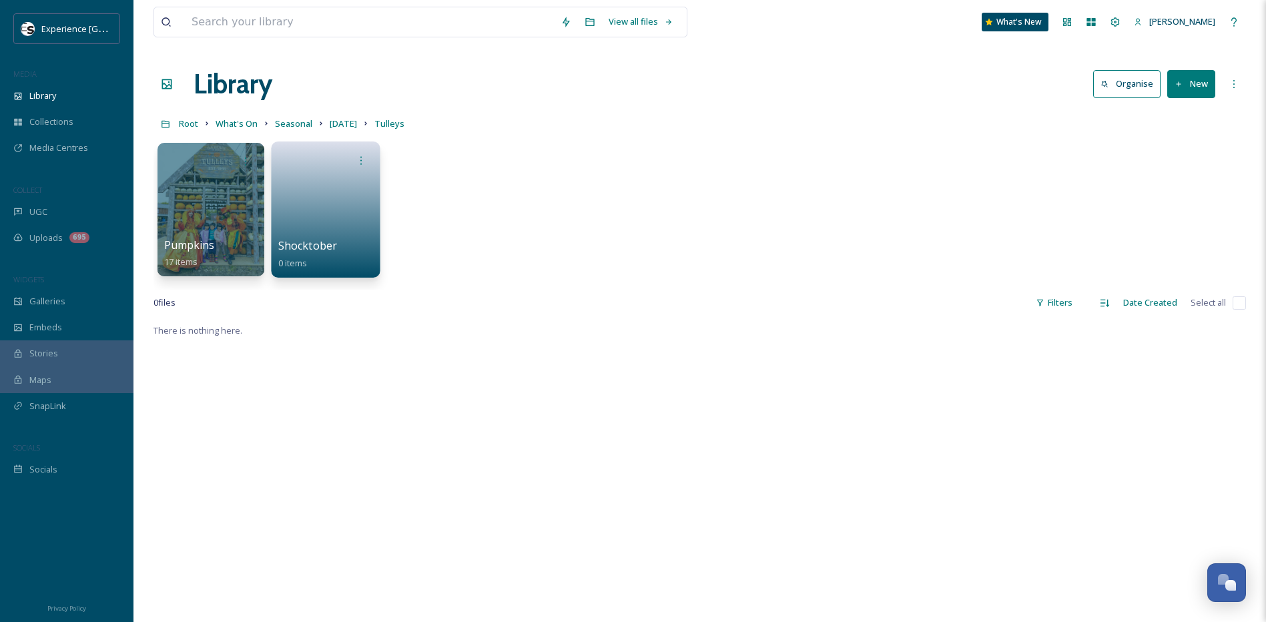
click at [312, 222] on link at bounding box center [325, 205] width 95 height 65
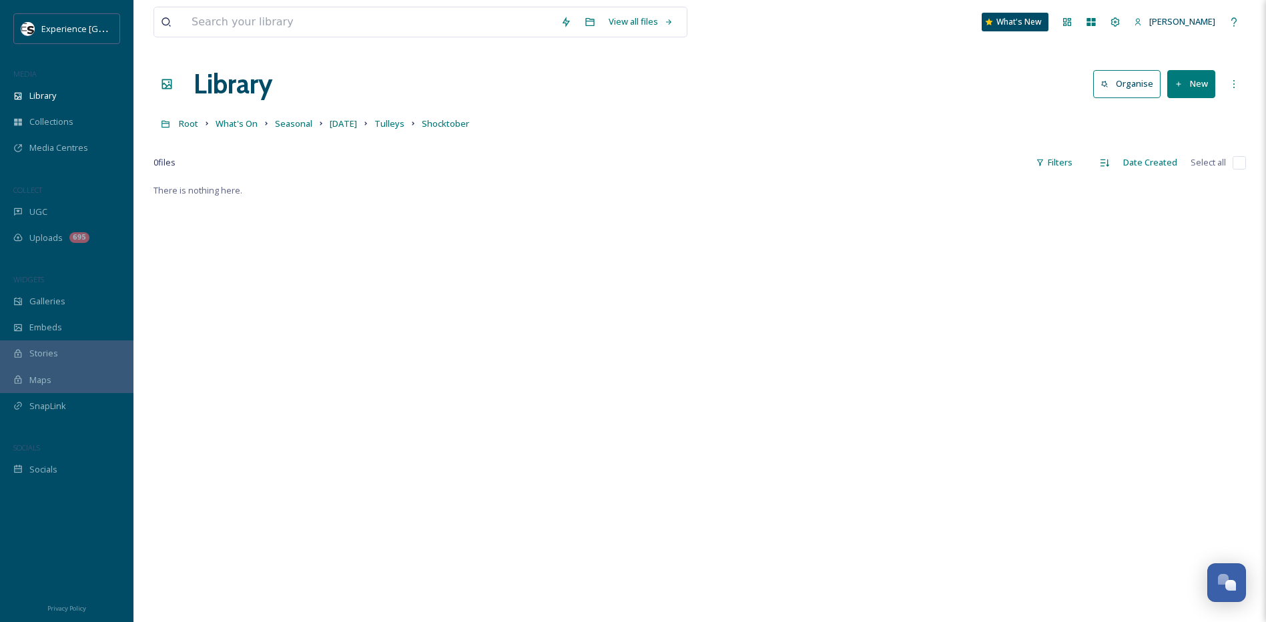
drag, startPoint x: 1200, startPoint y: 89, endPoint x: 1192, endPoint y: 96, distance: 10.4
click at [1200, 89] on button "New" at bounding box center [1191, 83] width 48 height 27
click at [1176, 121] on div "File Upload" at bounding box center [1176, 115] width 75 height 26
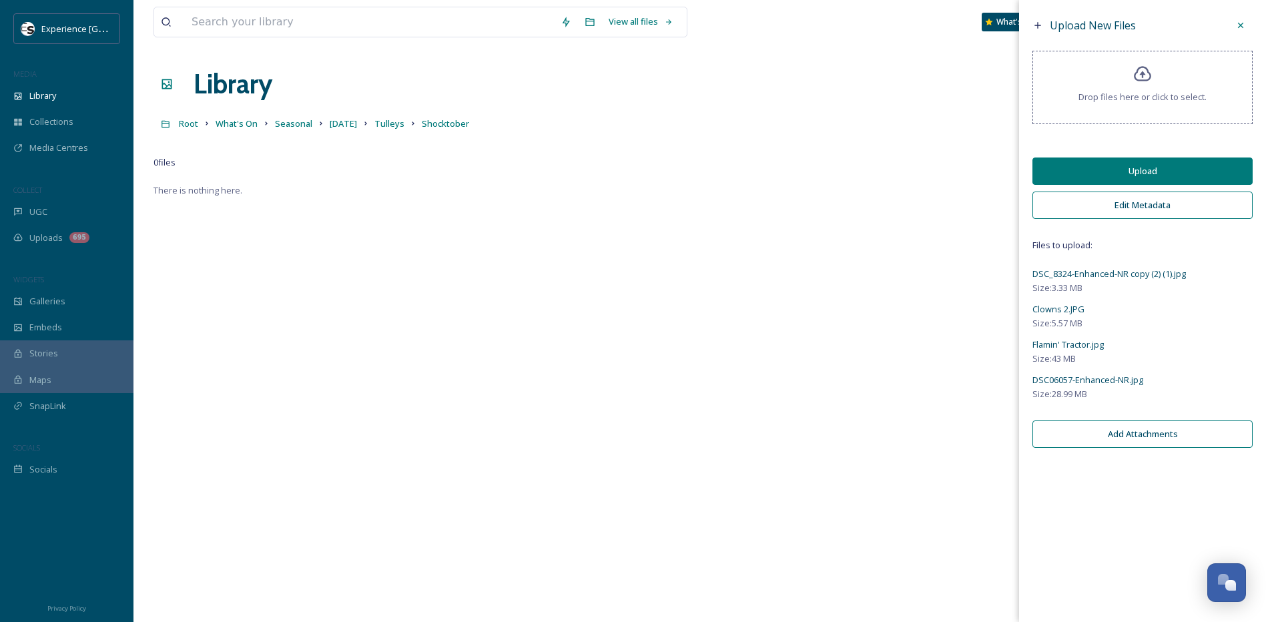
click at [1121, 205] on button "Edit Metadata" at bounding box center [1142, 204] width 220 height 27
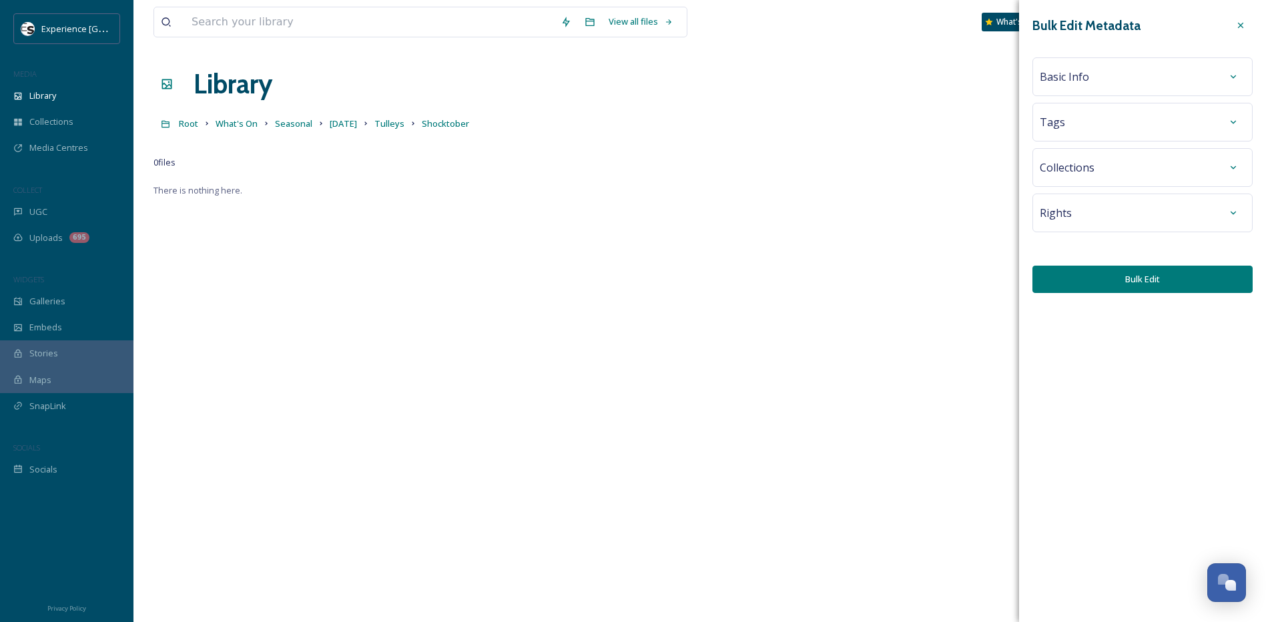
click at [1088, 87] on div "Basic Info" at bounding box center [1141, 77] width 205 height 24
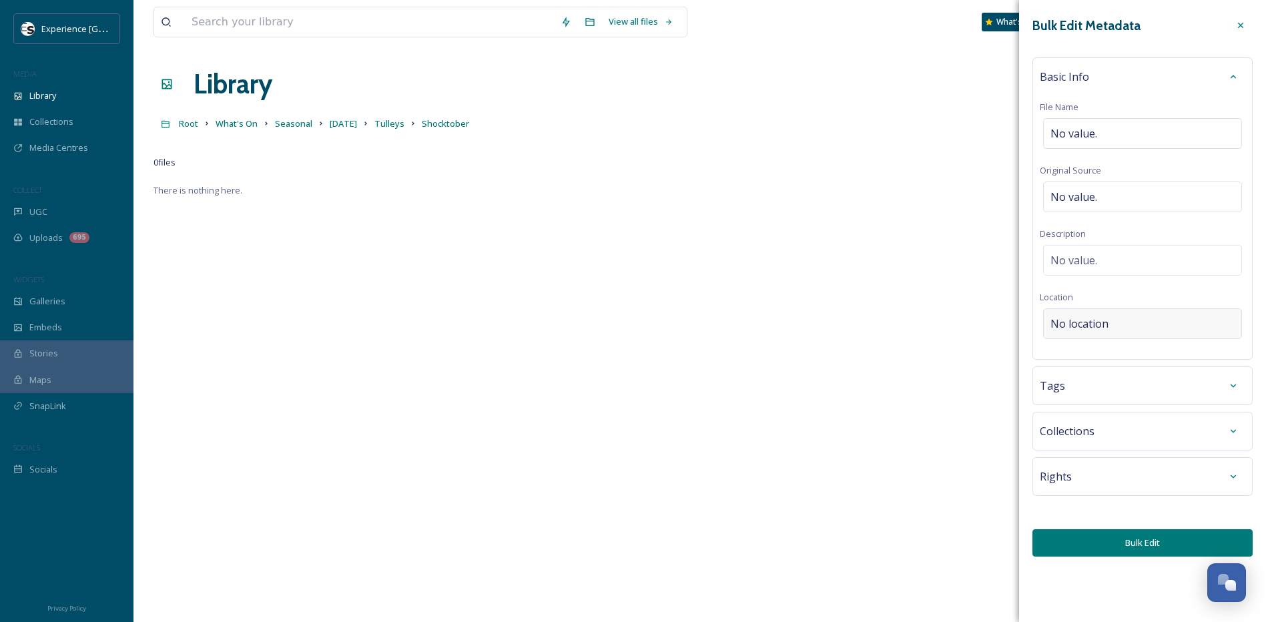
click at [1085, 324] on span "No location" at bounding box center [1079, 324] width 58 height 16
click at [1085, 324] on input at bounding box center [1141, 323] width 197 height 29
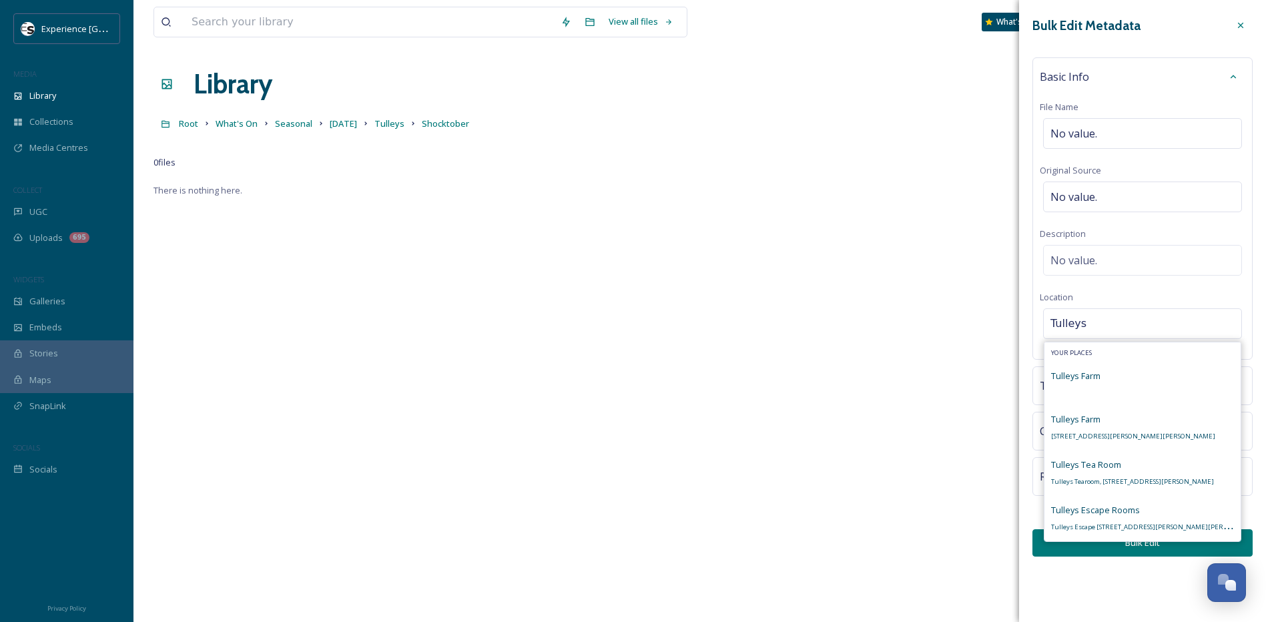
type input "Tulleys"
click at [1096, 378] on span "Tulleys Farm" at bounding box center [1075, 376] width 49 height 12
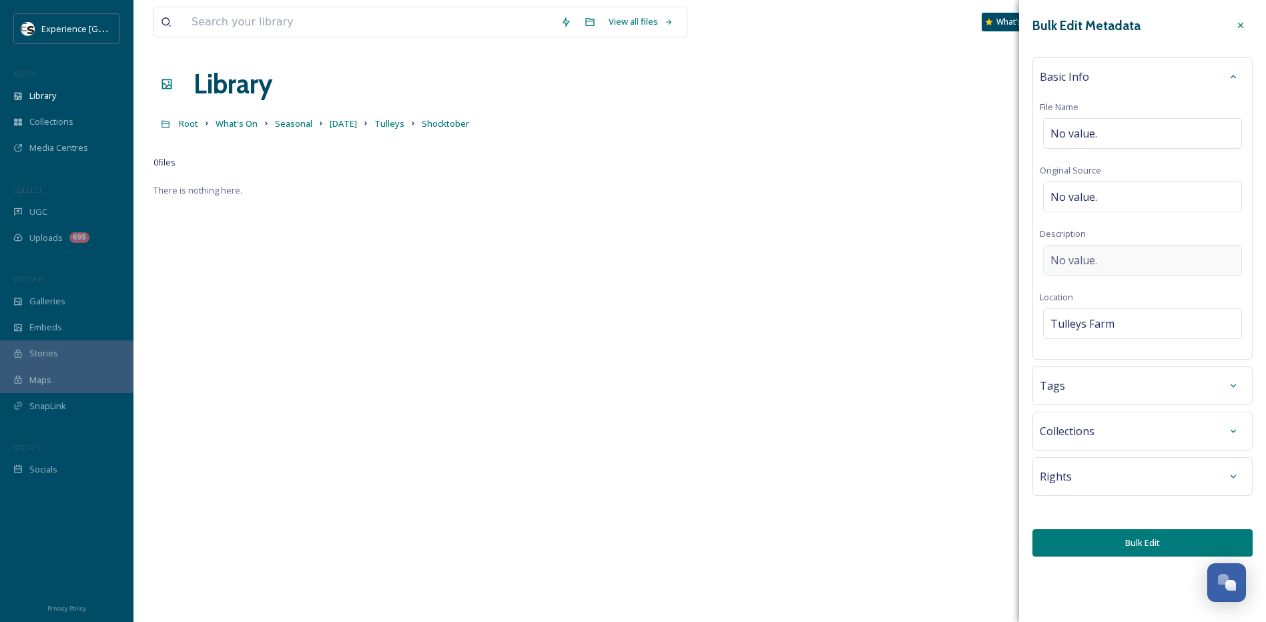
click at [1079, 257] on span "No value." at bounding box center [1073, 260] width 47 height 16
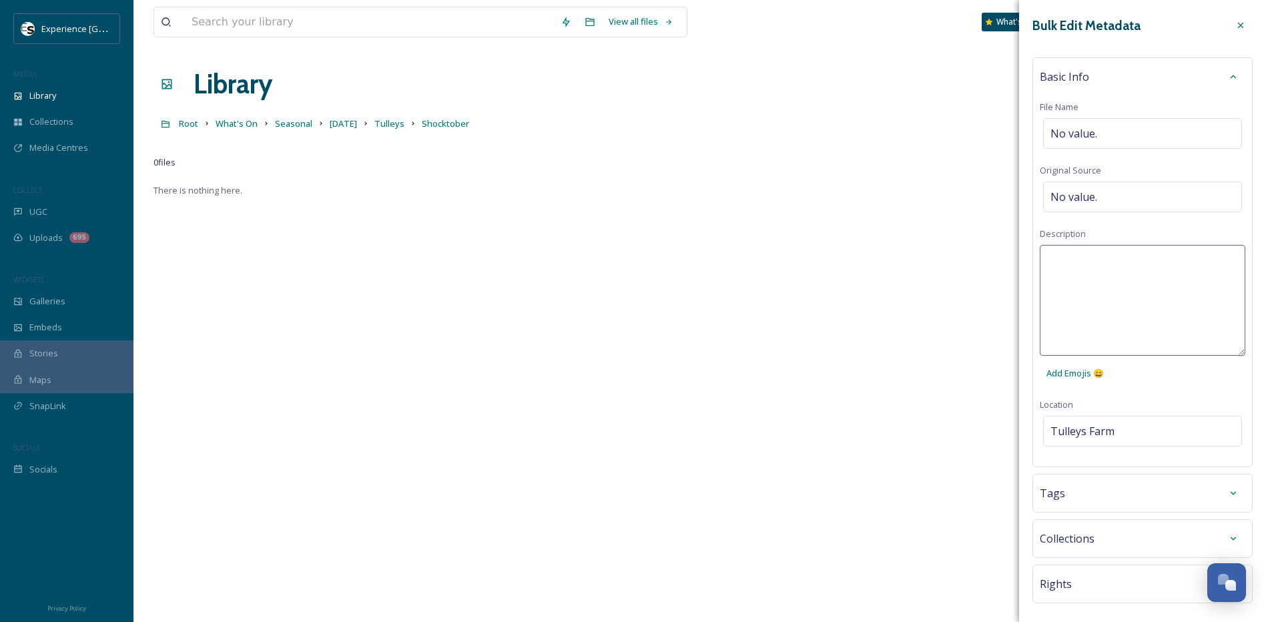
click at [1079, 257] on textarea at bounding box center [1141, 300] width 205 height 111
type textarea "Shocktober Tulleys"
click at [1093, 193] on span "No value." at bounding box center [1073, 197] width 47 height 16
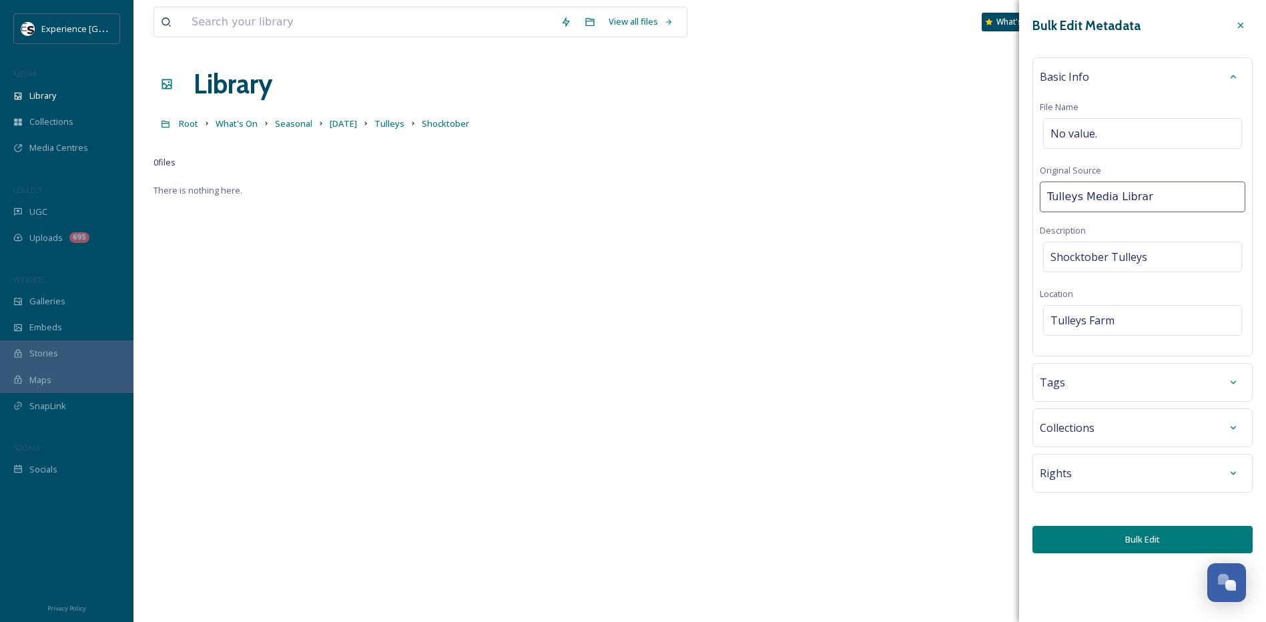
type input "Tulleys Media Library"
click at [1087, 537] on button "Bulk Edit" at bounding box center [1142, 539] width 220 height 27
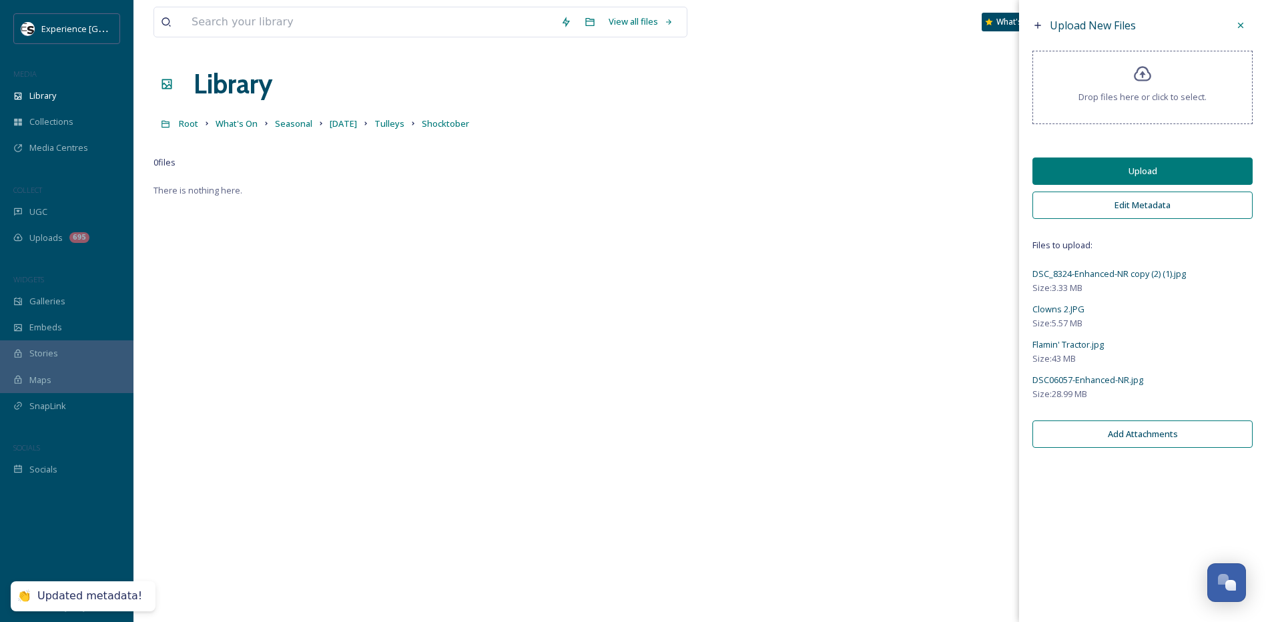
click at [1153, 179] on button "Upload" at bounding box center [1142, 170] width 220 height 27
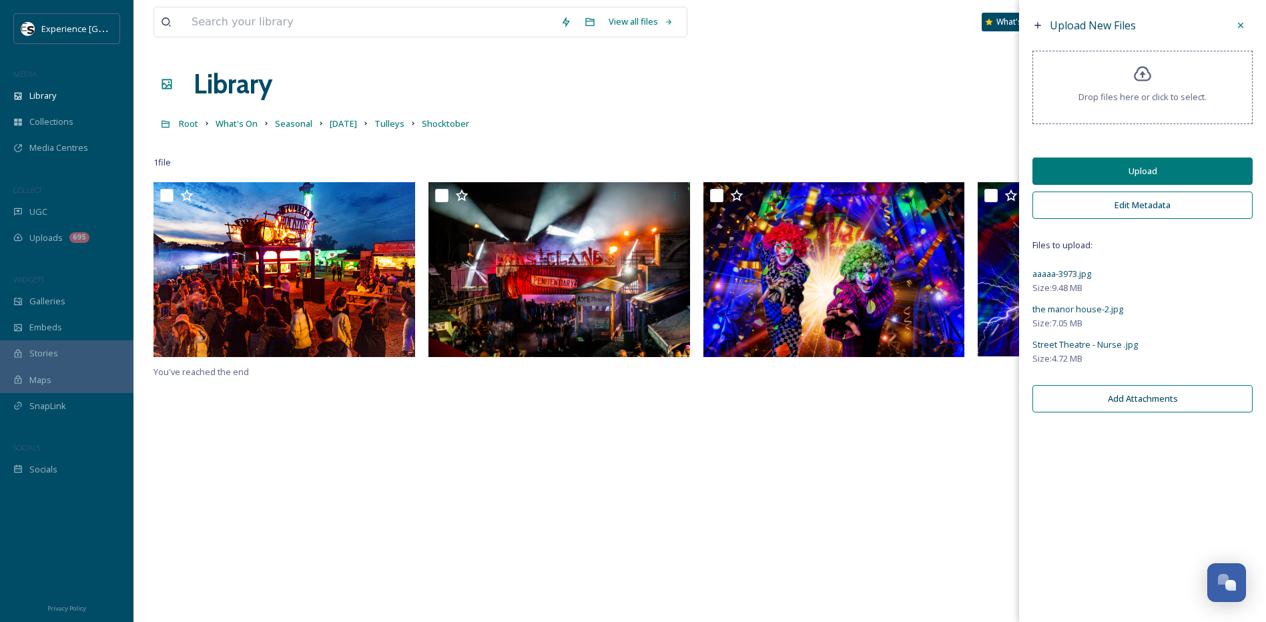
click at [1087, 207] on button "Edit Metadata" at bounding box center [1142, 204] width 220 height 27
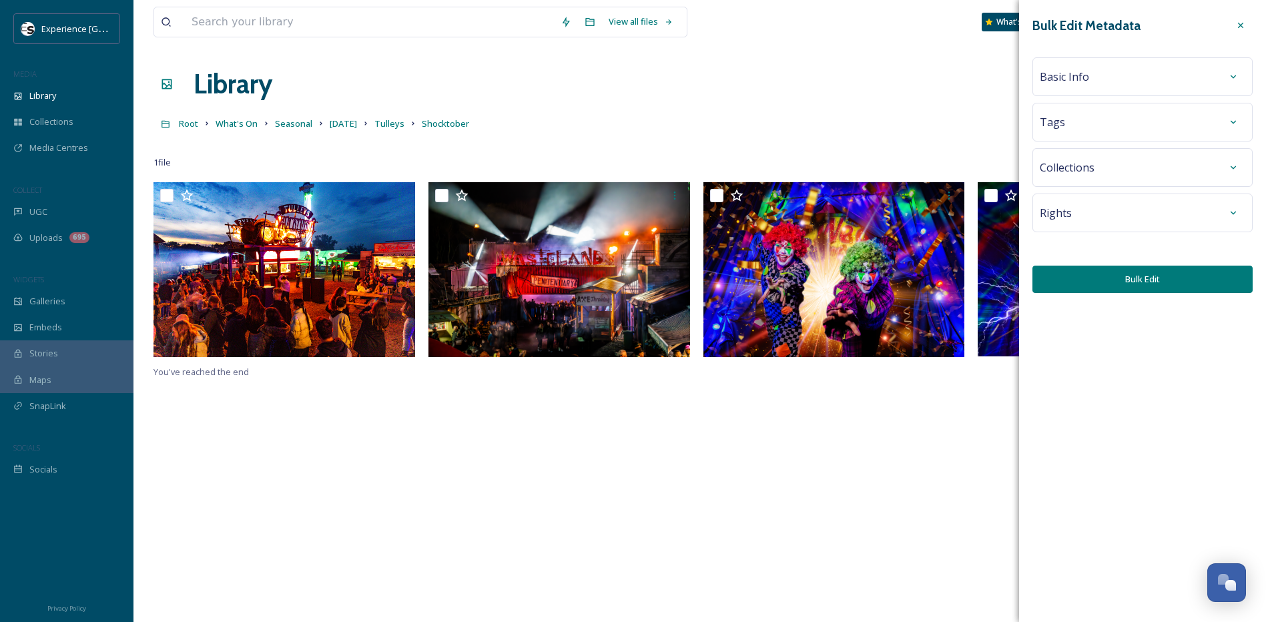
click at [1065, 171] on span "Collections" at bounding box center [1066, 167] width 55 height 16
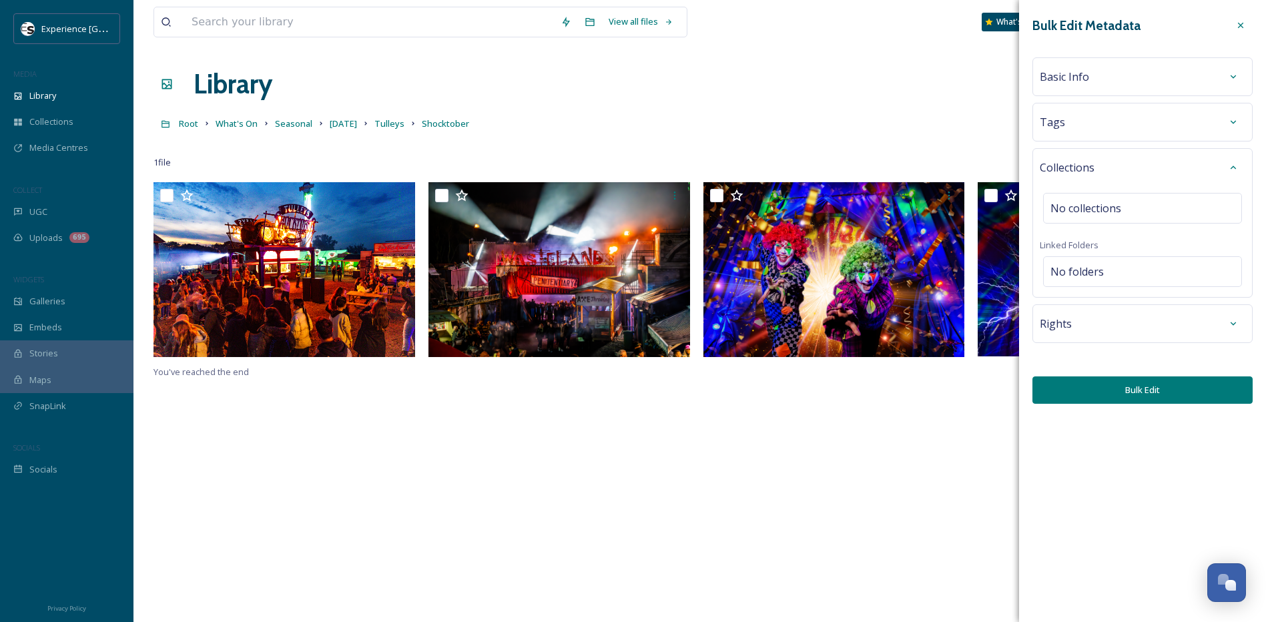
click at [1068, 68] on div "Basic Info" at bounding box center [1141, 77] width 205 height 24
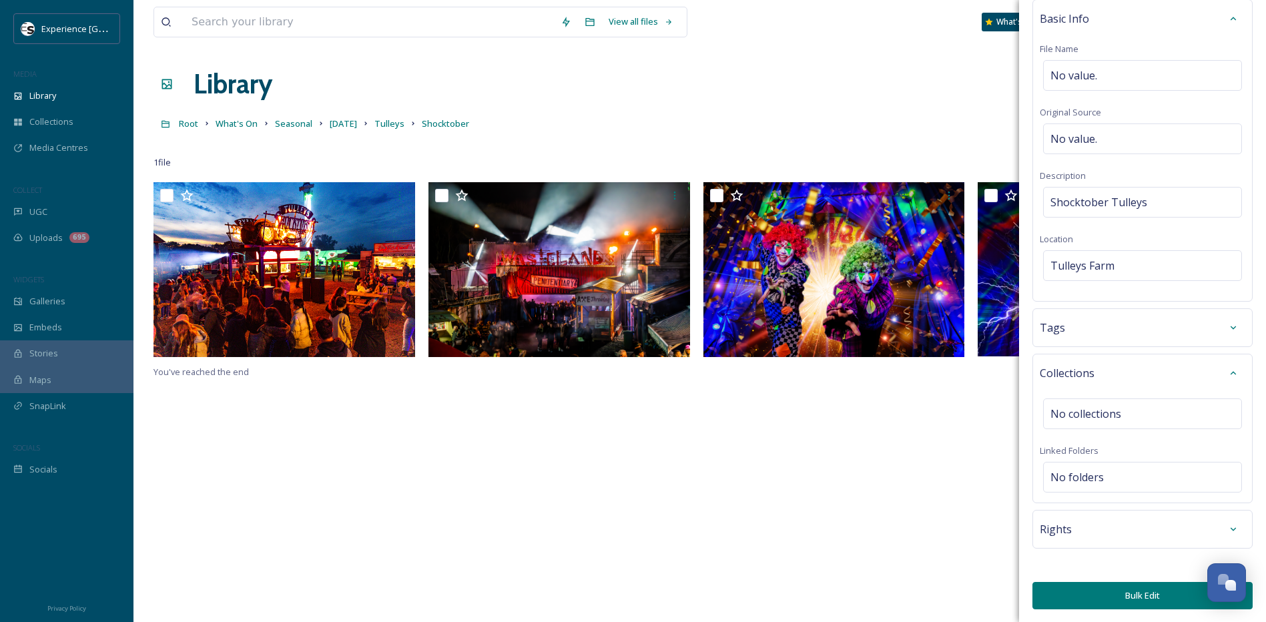
scroll to position [59, 0]
click at [1123, 595] on button "Bulk Edit" at bounding box center [1142, 594] width 220 height 27
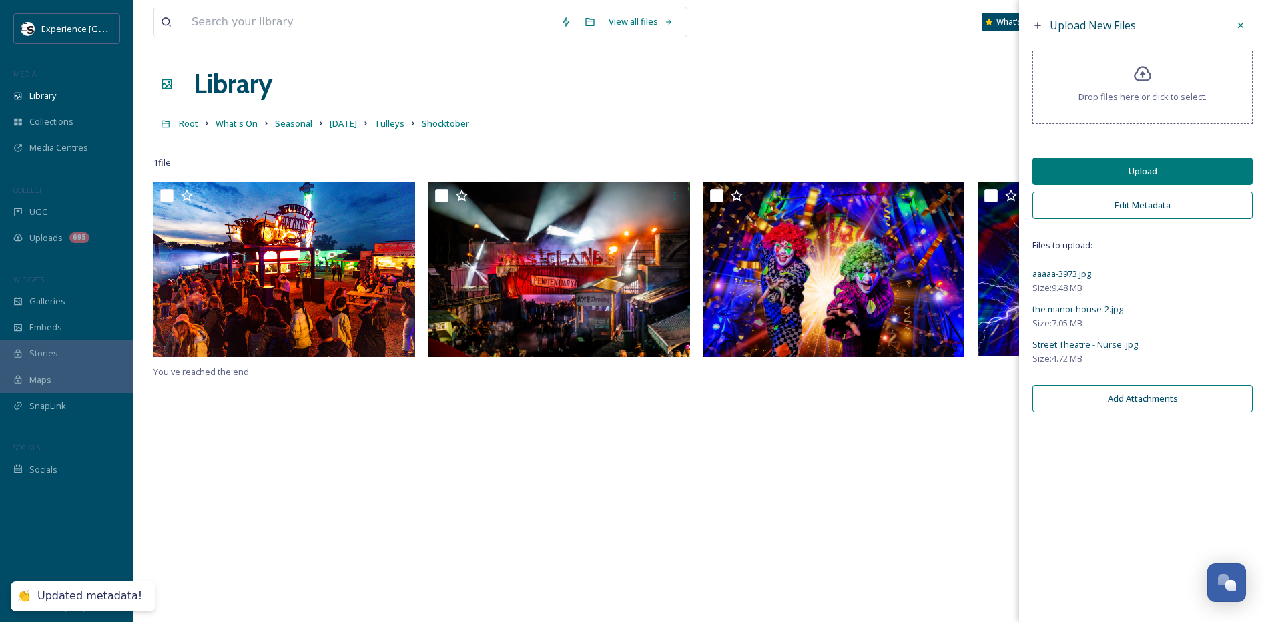
click at [1092, 169] on button "Upload" at bounding box center [1142, 170] width 220 height 27
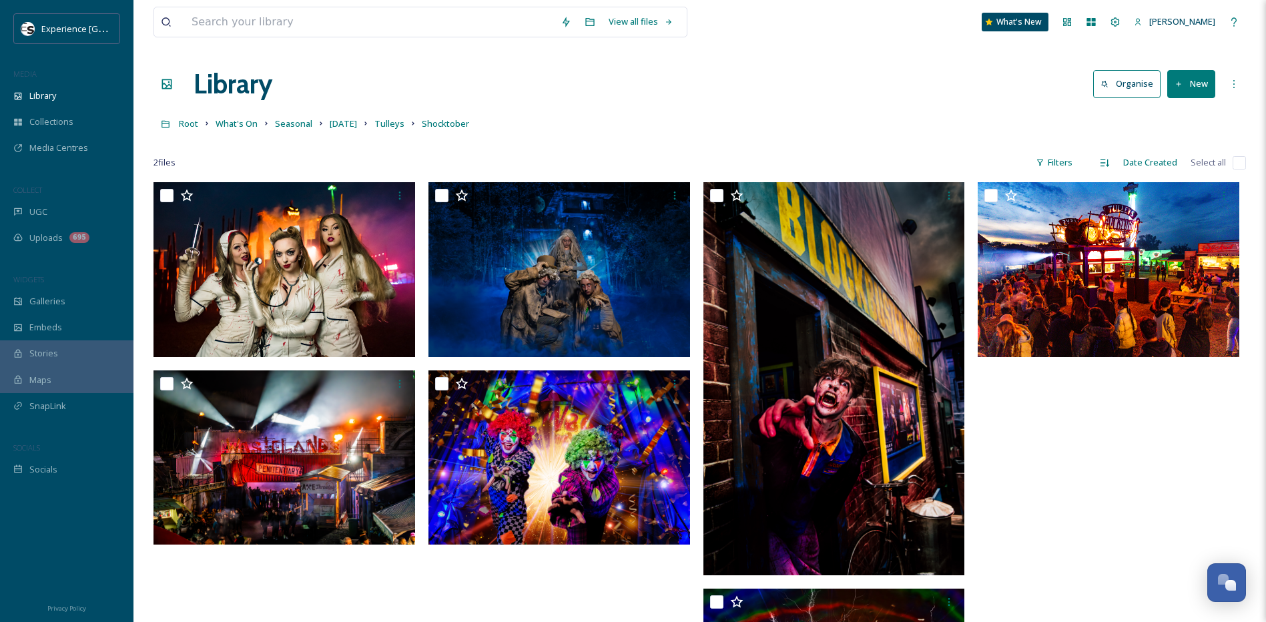
click at [592, 92] on div "Library Organise New" at bounding box center [699, 84] width 1092 height 40
click at [355, 123] on span "Halloween" at bounding box center [343, 123] width 27 height 12
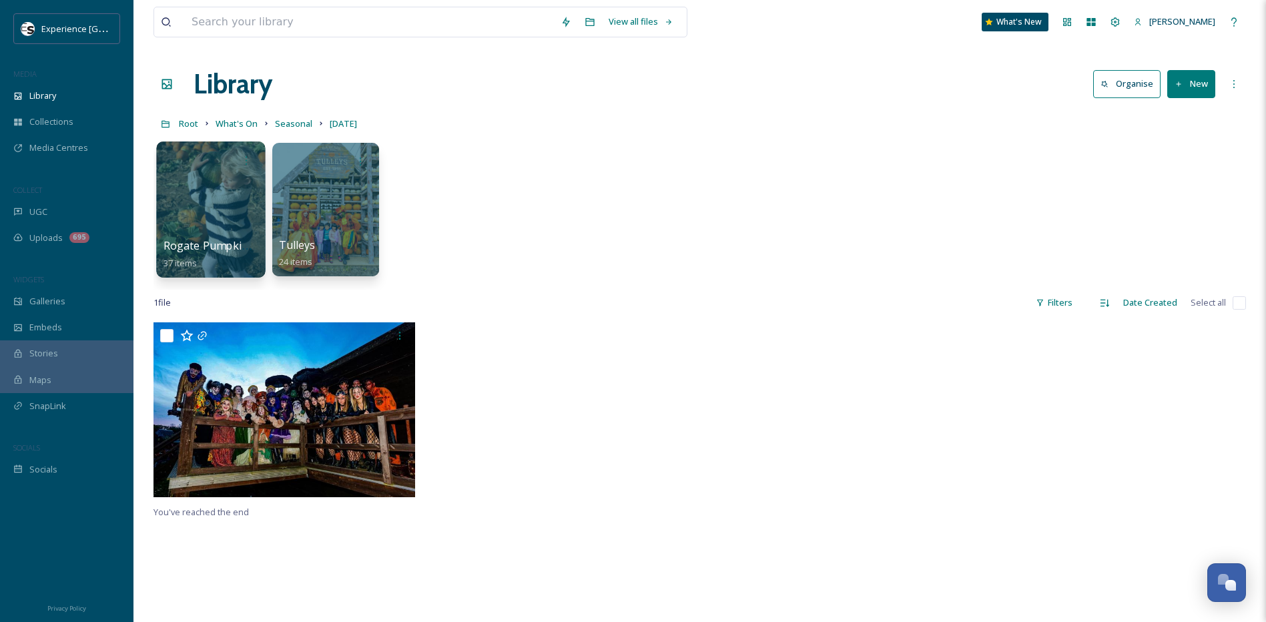
click at [221, 194] on div at bounding box center [210, 209] width 109 height 136
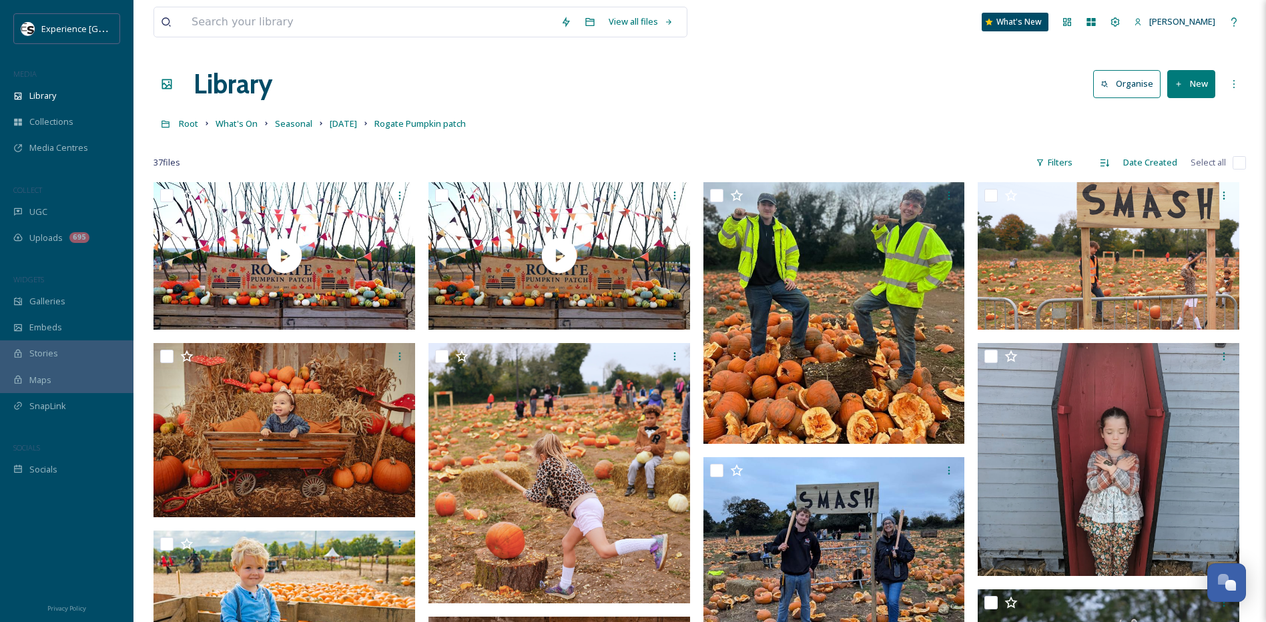
drag, startPoint x: 785, startPoint y: 453, endPoint x: 748, endPoint y: 144, distance: 311.1
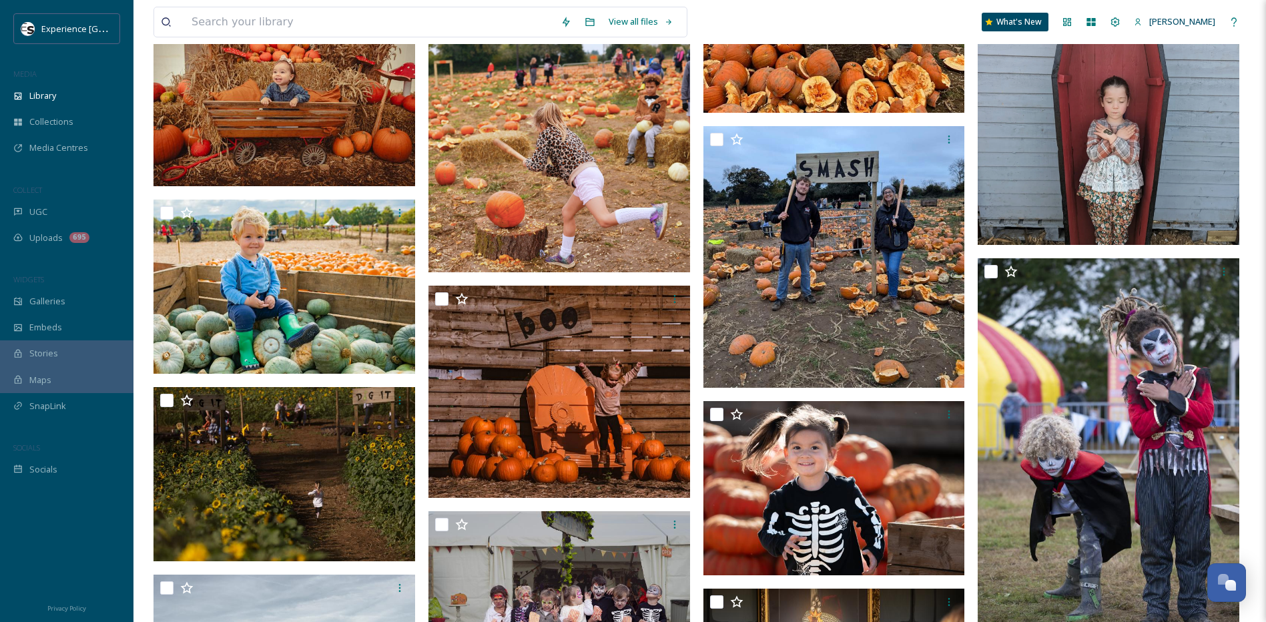
scroll to position [334, 0]
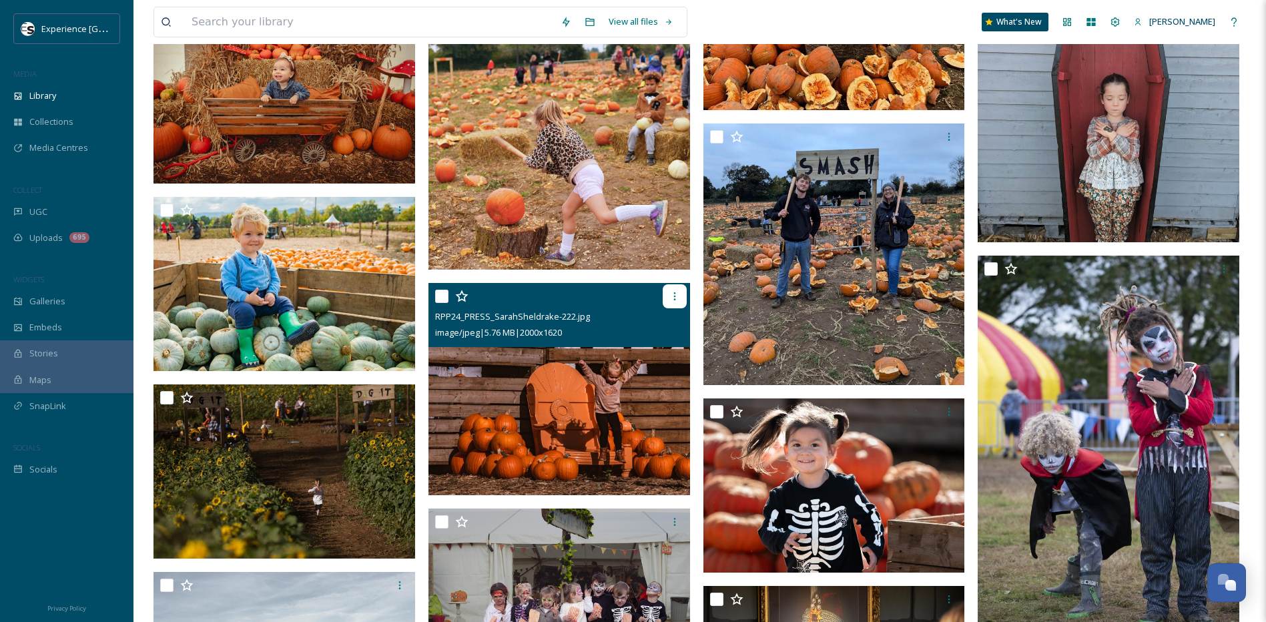
click at [676, 296] on icon at bounding box center [674, 296] width 11 height 11
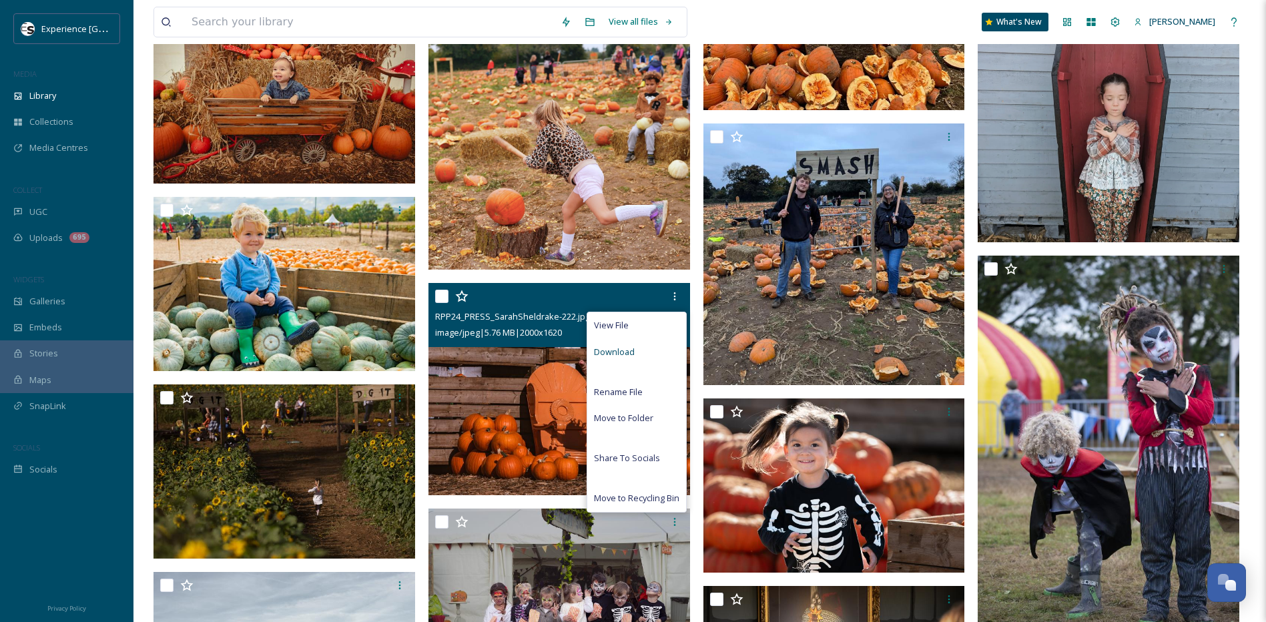
click at [651, 351] on div "Download" at bounding box center [636, 352] width 99 height 26
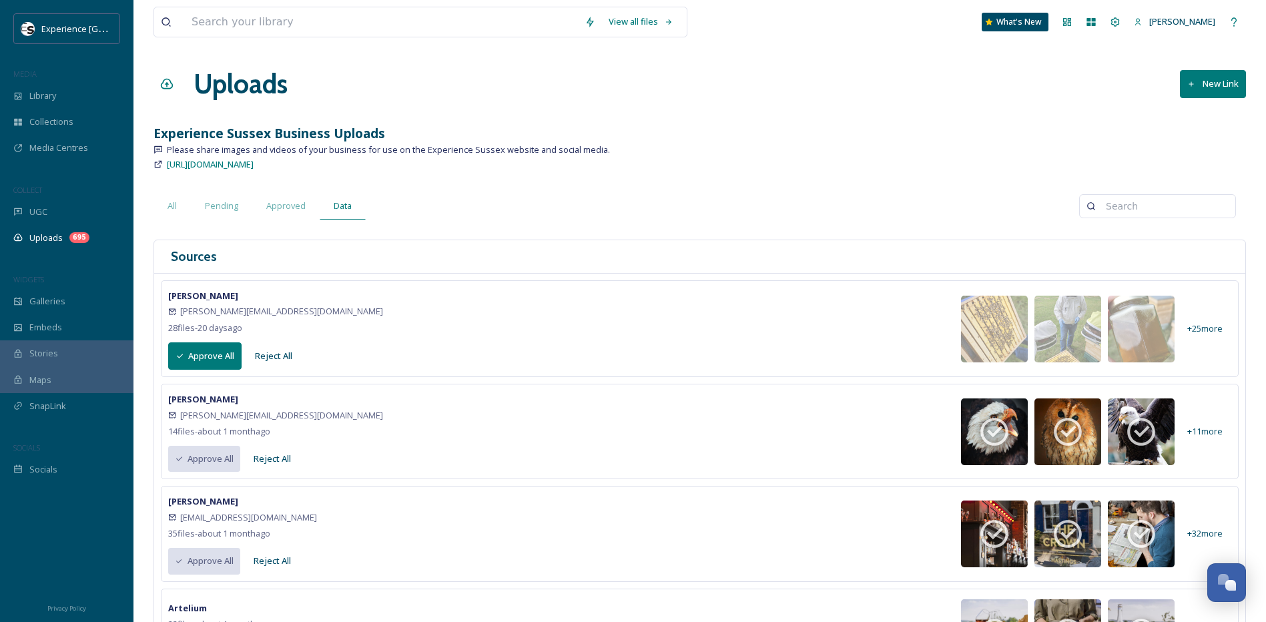
scroll to position [5080, 0]
click at [320, 23] on input at bounding box center [381, 21] width 393 height 29
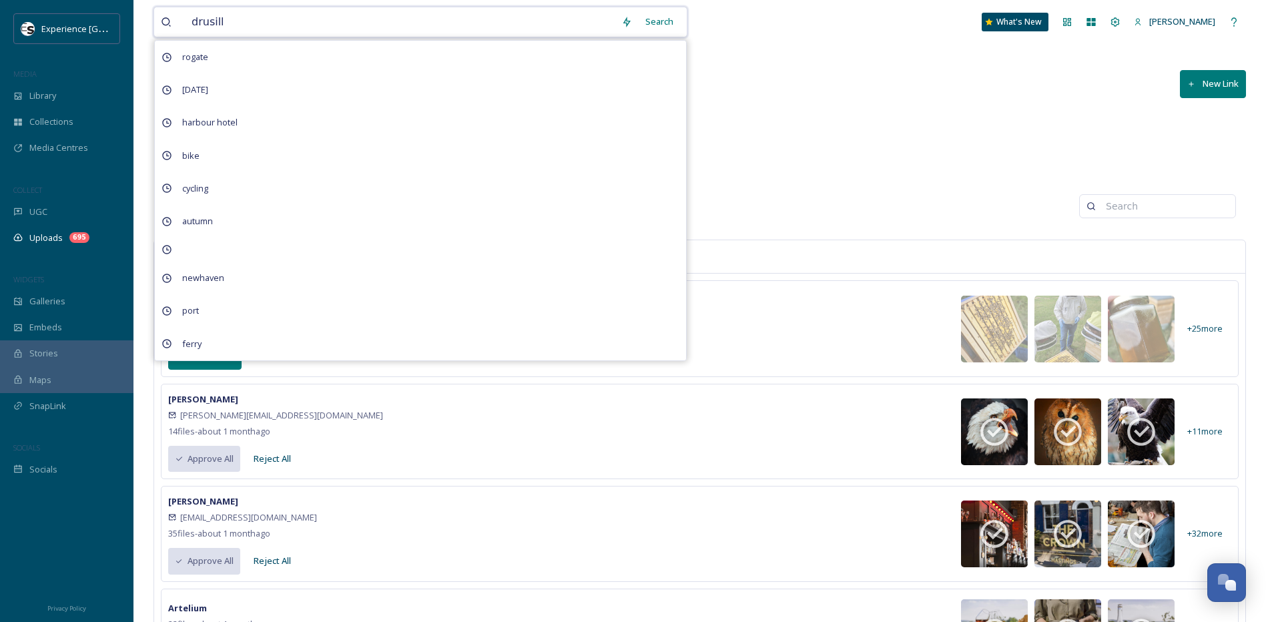
type input "[PERSON_NAME]"
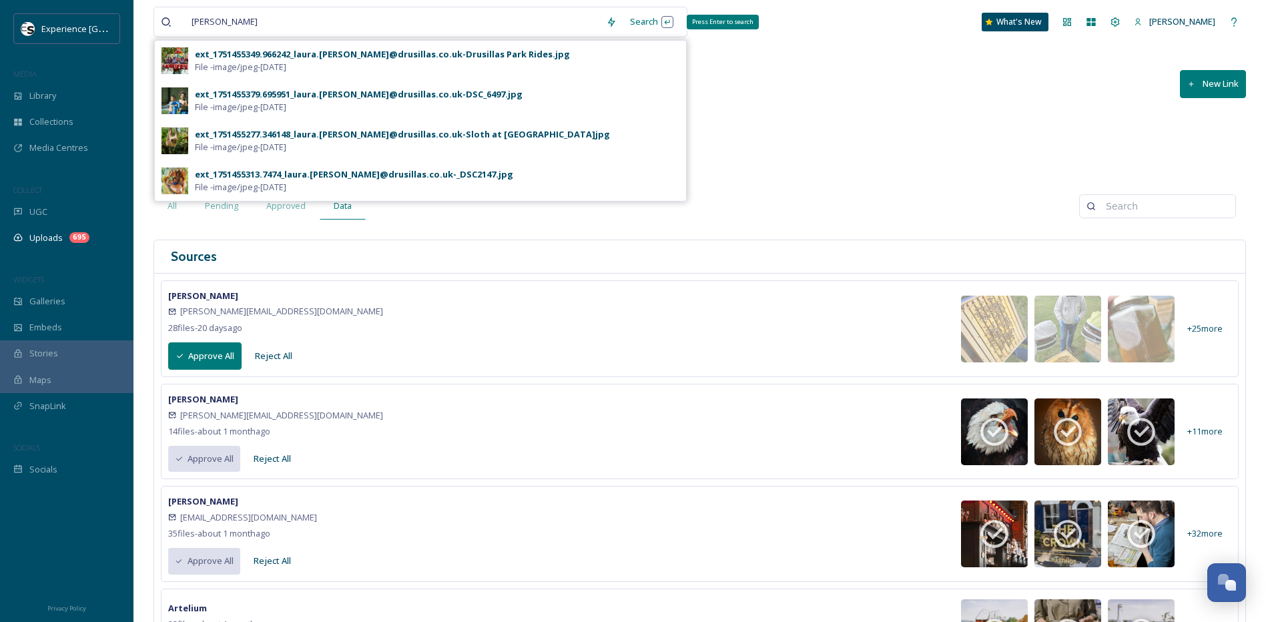
click at [642, 23] on div "Search Press Enter to search" at bounding box center [651, 22] width 57 height 26
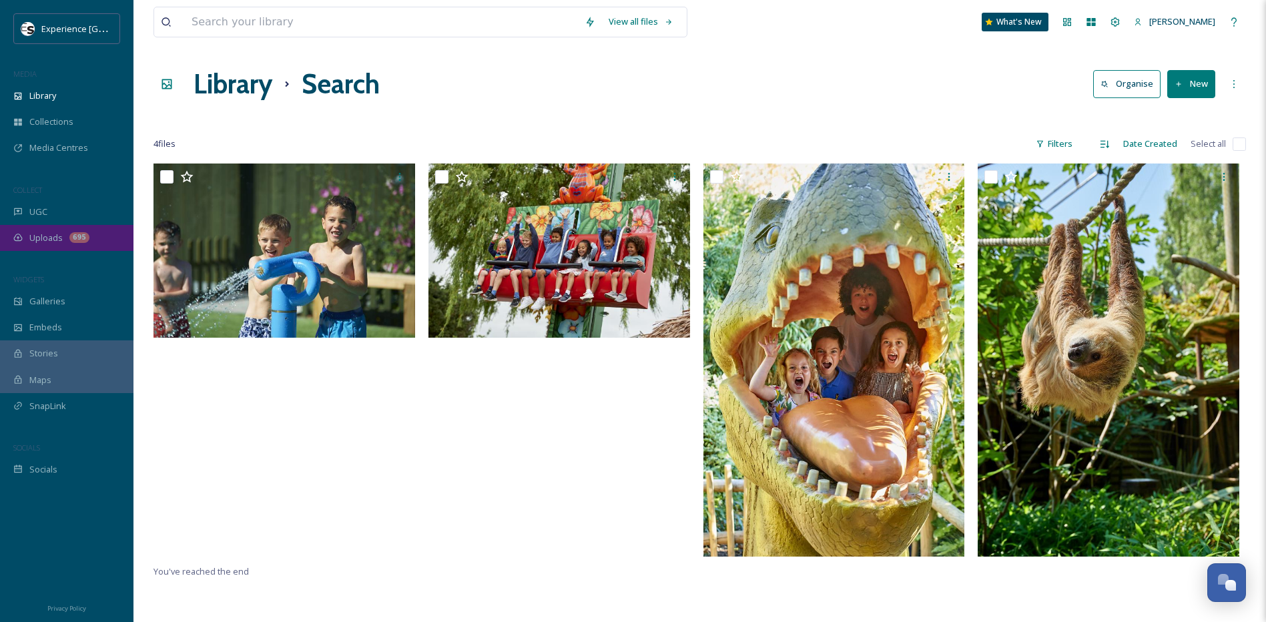
click at [58, 238] on span "Uploads" at bounding box center [45, 238] width 33 height 13
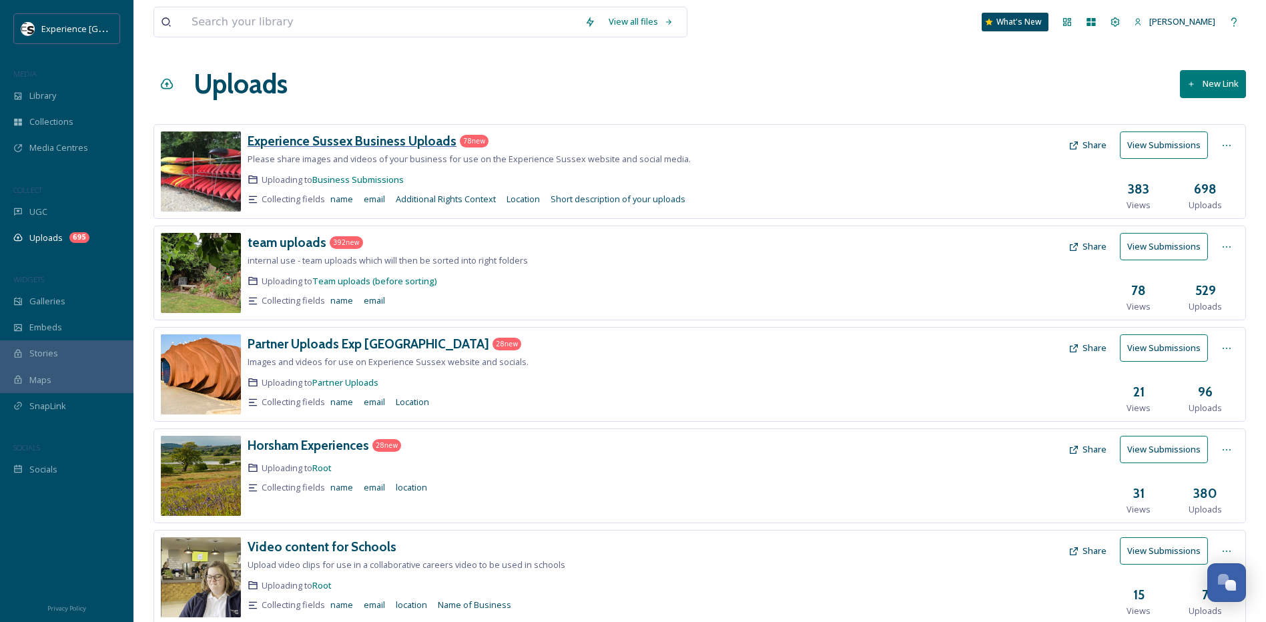
click at [351, 140] on h3 "Experience Sussex Business Uploads" at bounding box center [352, 141] width 209 height 16
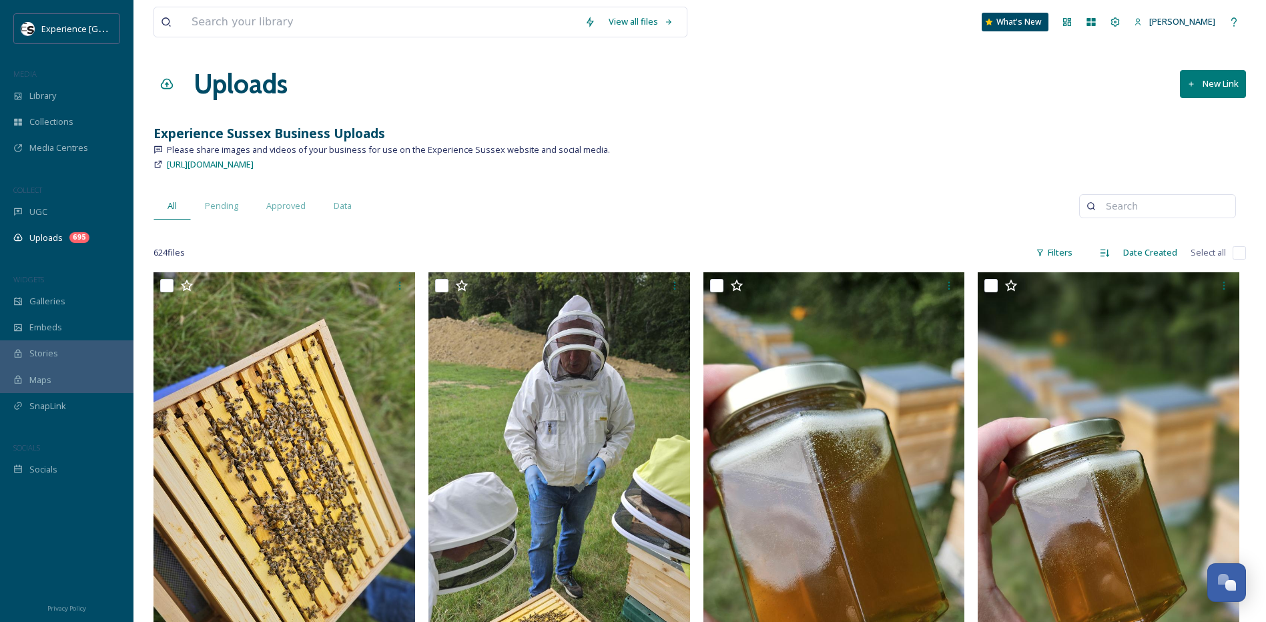
drag, startPoint x: 472, startPoint y: 160, endPoint x: 153, endPoint y: 161, distance: 318.9
click at [153, 161] on div "[URL][DOMAIN_NAME]" at bounding box center [699, 164] width 1092 height 16
copy span "[URL][DOMAIN_NAME]"
